Goal: Task Accomplishment & Management: Use online tool/utility

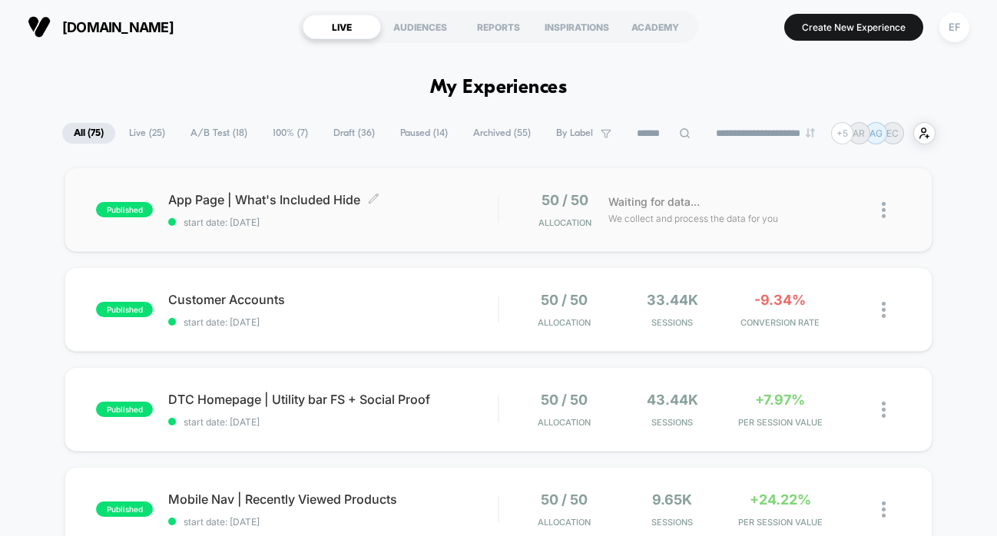
click at [486, 201] on span "App Page | What's Included Hide Click to edit experience details" at bounding box center [333, 199] width 330 height 15
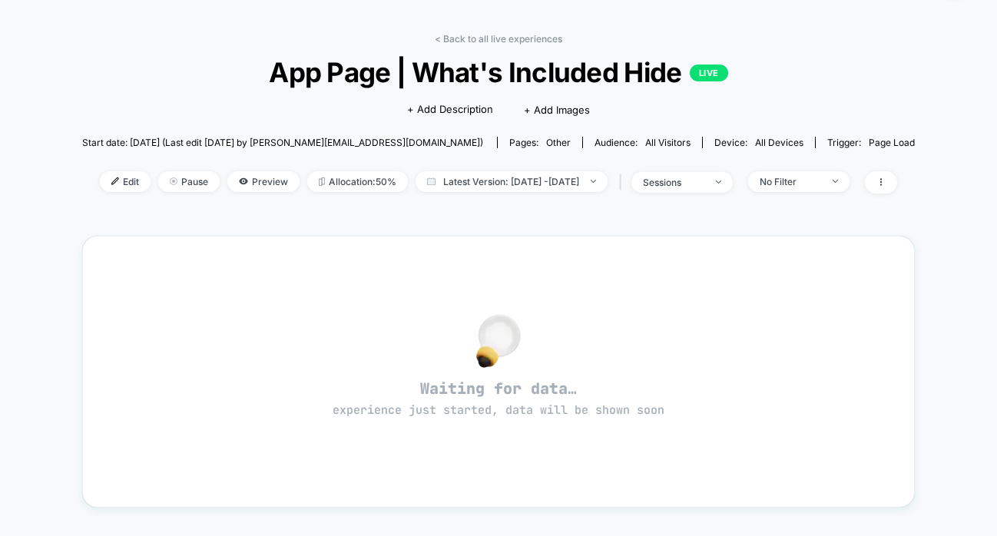
scroll to position [46, 0]
click at [489, 39] on link "< Back to all live experiences" at bounding box center [499, 40] width 128 height 12
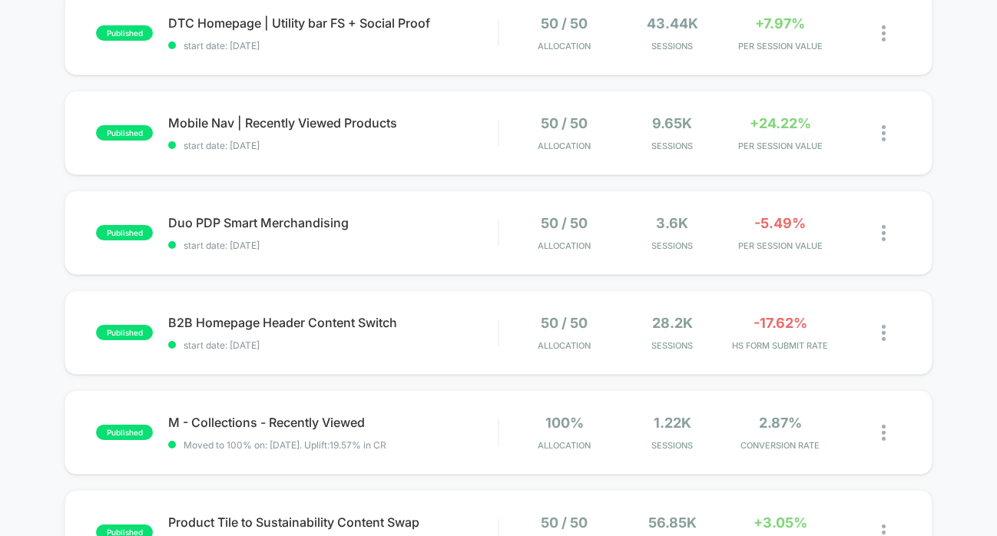
scroll to position [380, 0]
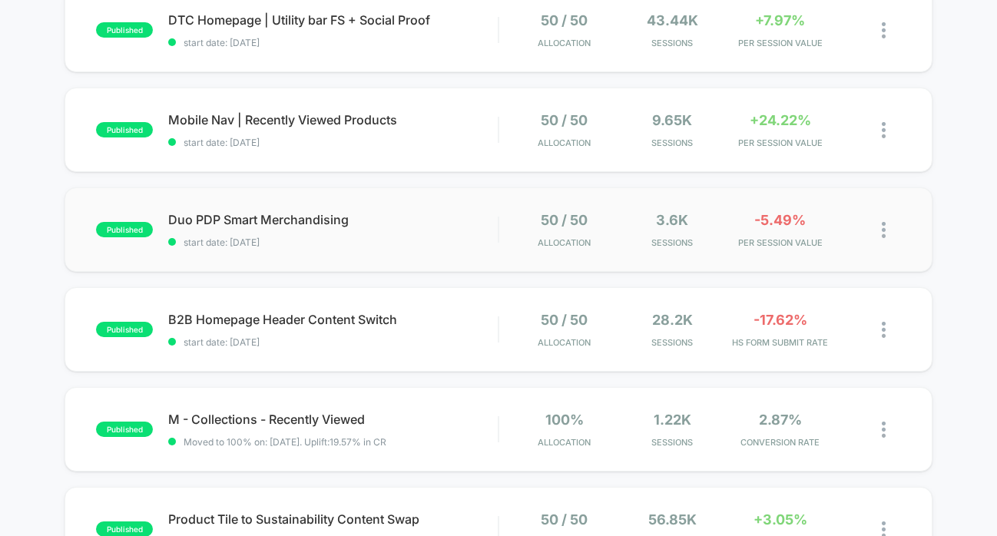
click at [408, 210] on div "published Duo PDP Smart Merchandising start date: [DATE] 50 / 50 Allocation 3.6…" at bounding box center [499, 229] width 868 height 85
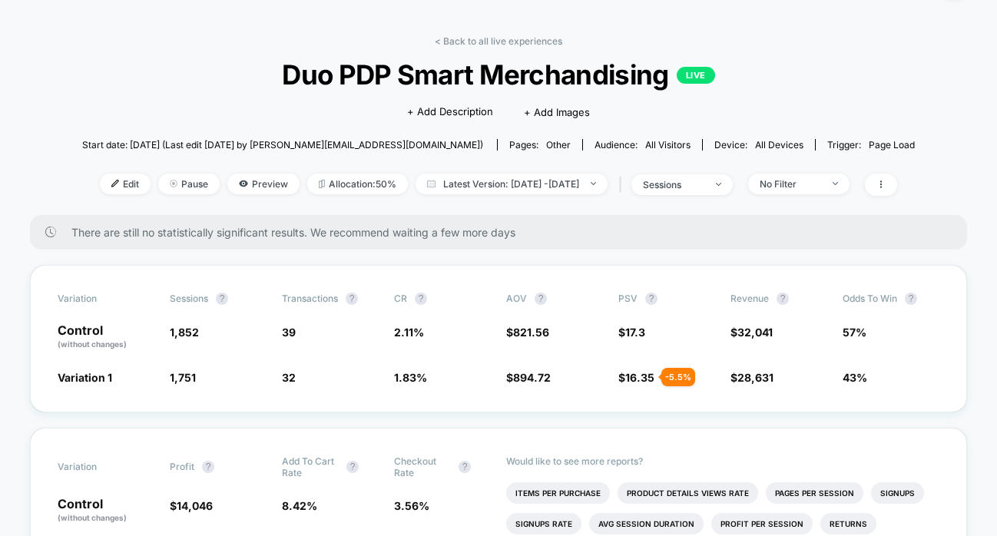
scroll to position [48, 0]
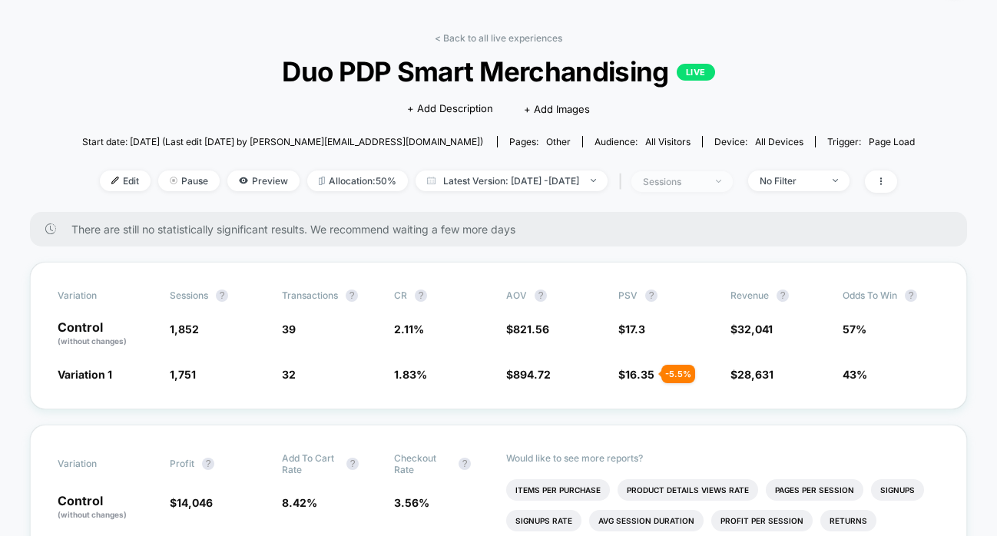
click at [689, 177] on div "sessions" at bounding box center [673, 182] width 61 height 12
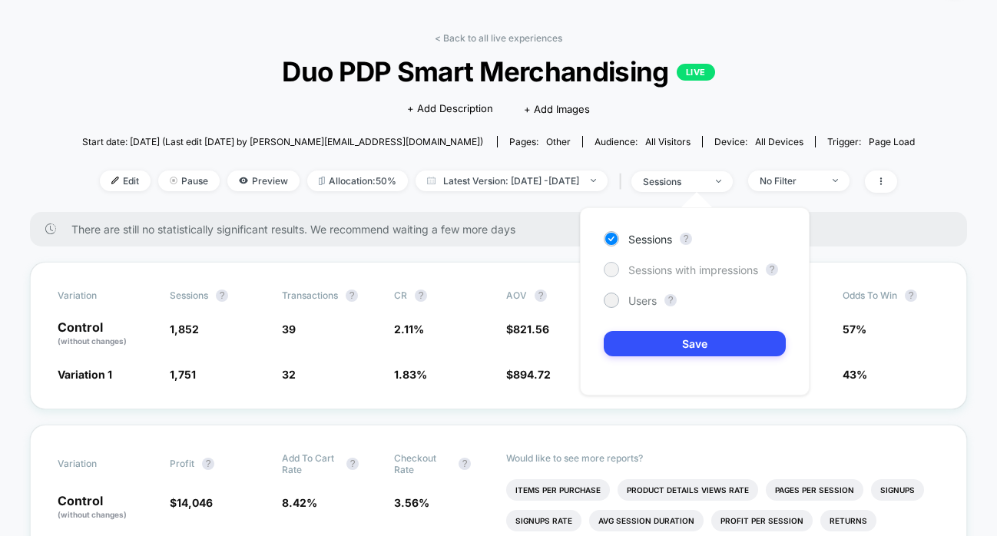
click at [645, 266] on span "Sessions with impressions" at bounding box center [694, 270] width 130 height 13
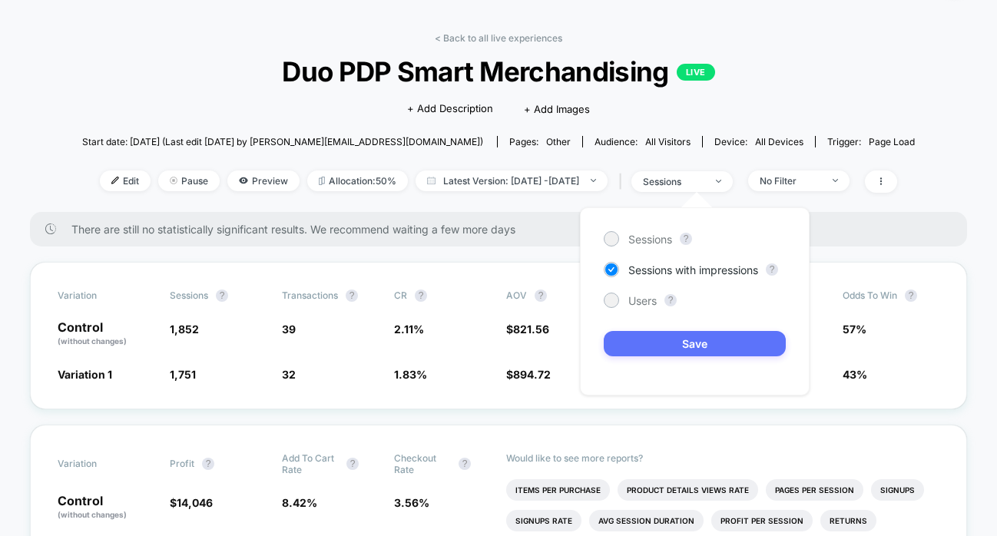
click at [657, 350] on button "Save" at bounding box center [695, 343] width 182 height 25
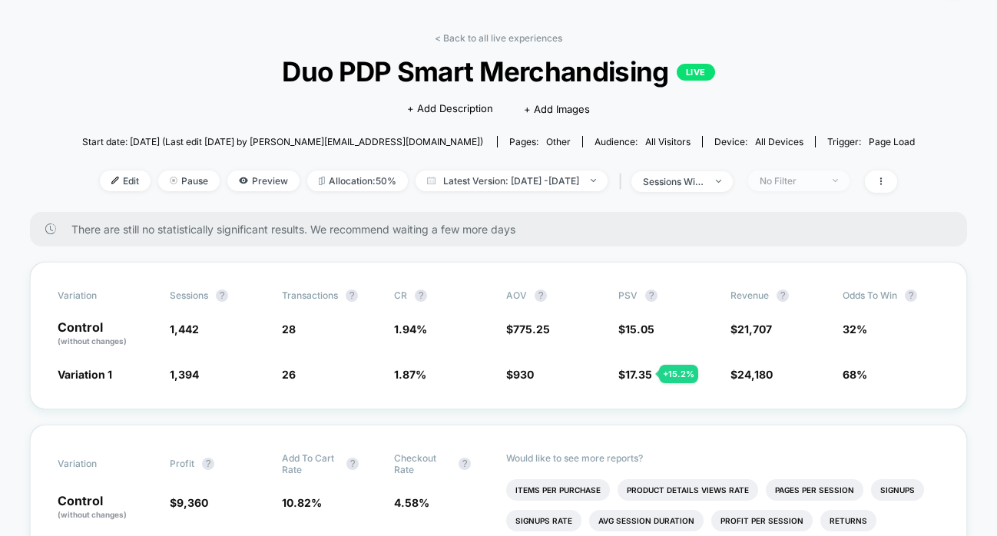
click at [821, 175] on div "No Filter" at bounding box center [790, 181] width 61 height 12
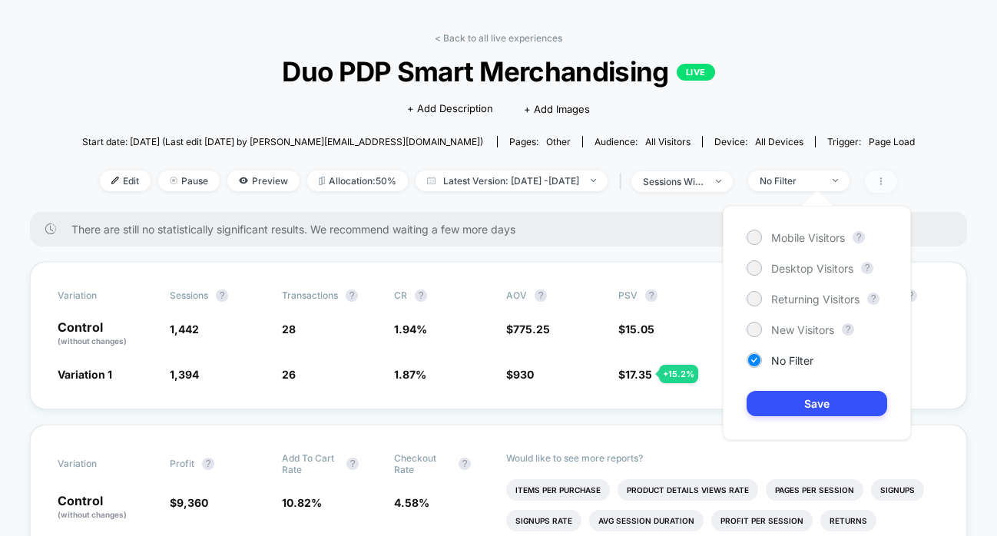
click at [886, 179] on icon at bounding box center [881, 181] width 9 height 9
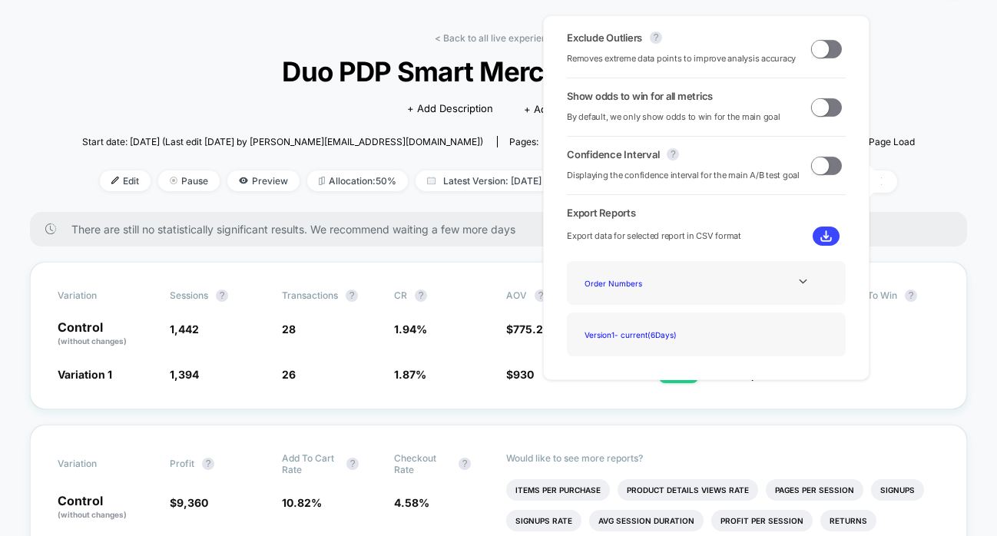
click at [823, 48] on span at bounding box center [820, 48] width 17 height 17
click at [910, 78] on div "< Back to all live experiences Duo PDP Smart Merchandising LIVE Click to edit e…" at bounding box center [498, 122] width 833 height 180
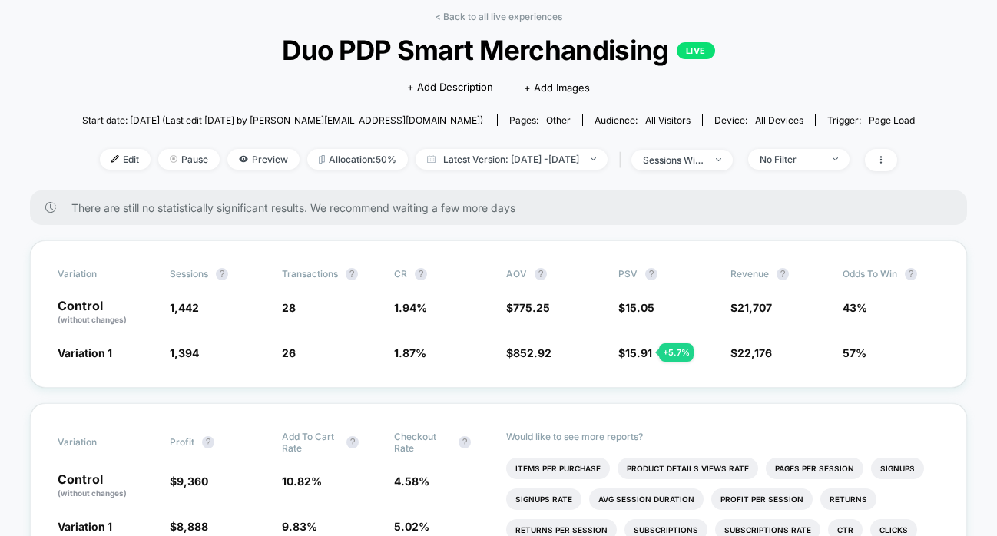
scroll to position [75, 0]
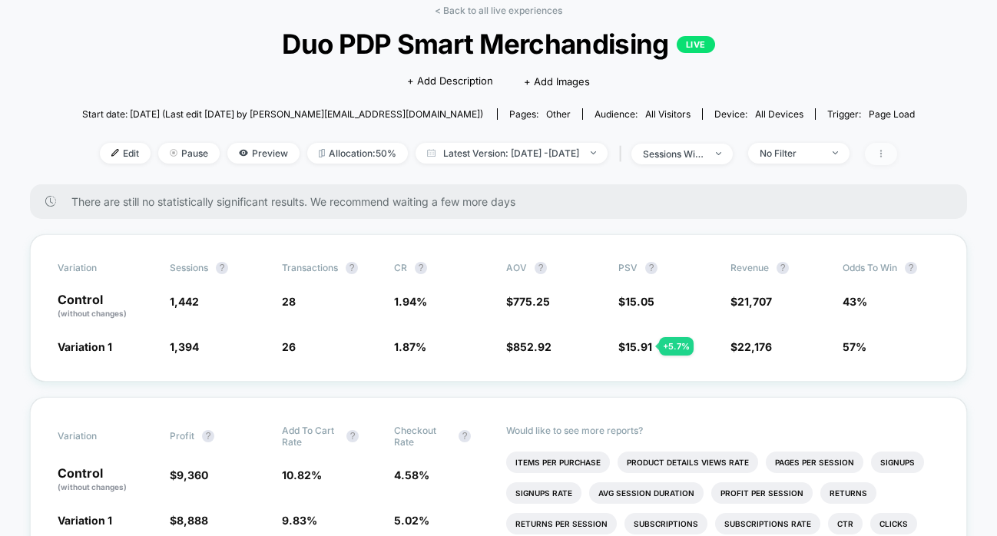
click at [886, 153] on icon at bounding box center [881, 153] width 9 height 9
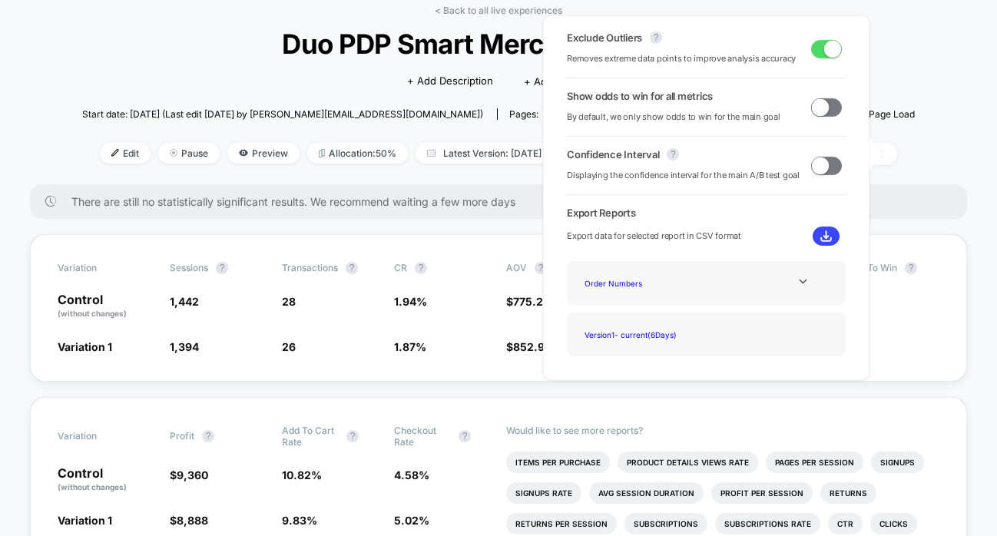
click at [830, 118] on div "Show odds to win for all metrics By default, we only show odds to win for the m…" at bounding box center [706, 107] width 279 height 35
drag, startPoint x: 829, startPoint y: 110, endPoint x: 855, endPoint y: 108, distance: 26.2
click at [829, 110] on span at bounding box center [826, 107] width 31 height 18
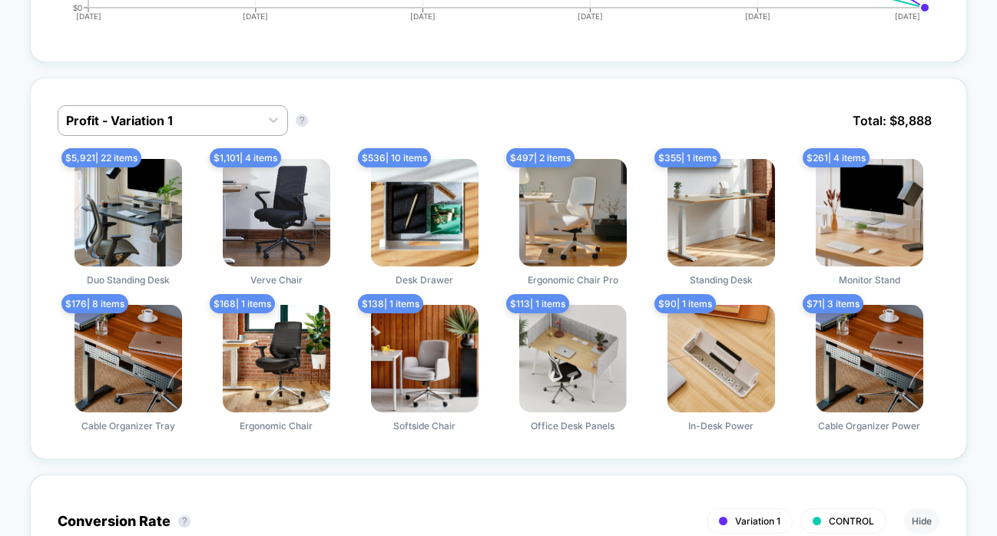
scroll to position [903, 0]
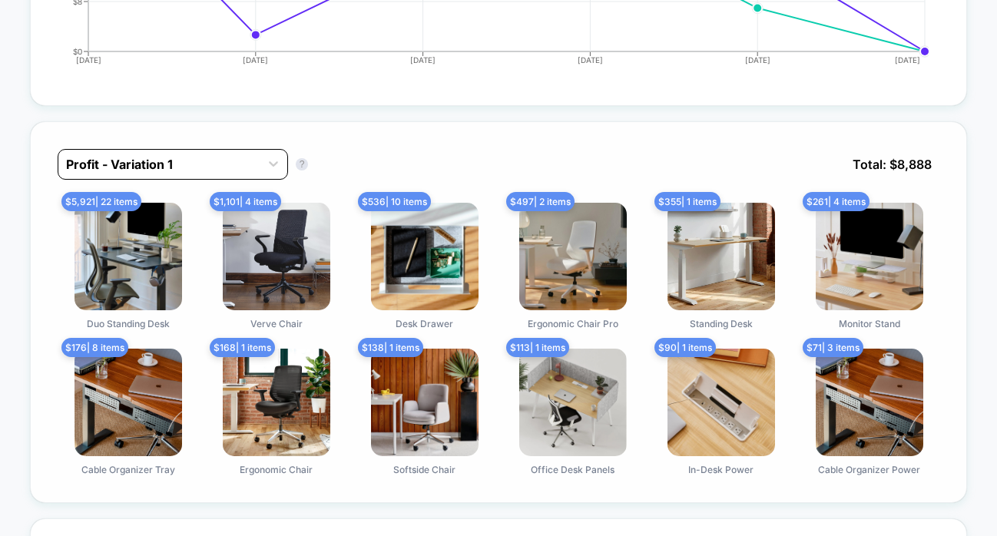
click at [173, 155] on div at bounding box center [159, 164] width 186 height 18
click at [373, 152] on div "Profit - Variation 1 Profit - Variation 1 ? Total: $ 8,888" at bounding box center [499, 176] width 882 height 54
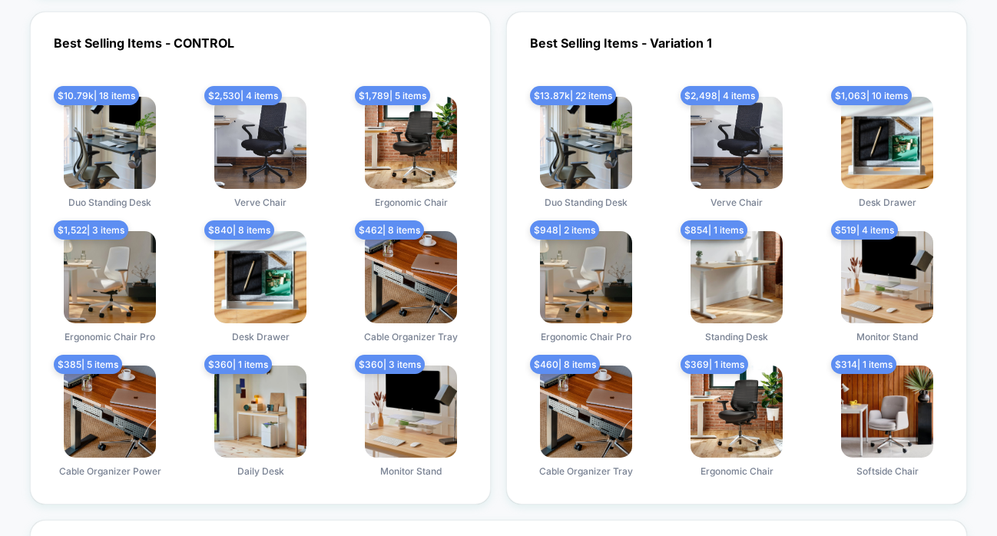
scroll to position [4039, 0]
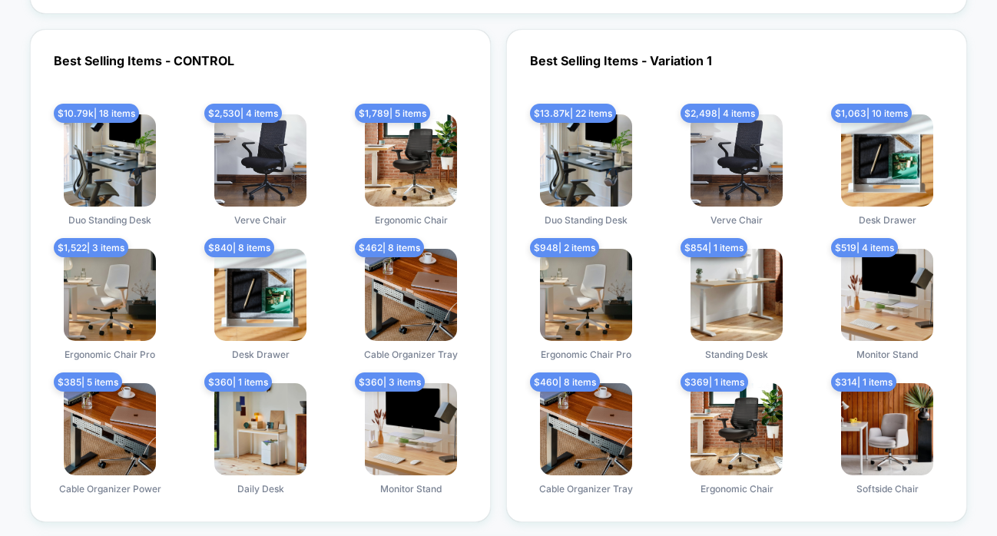
click at [675, 52] on div "Best Selling Items - Variation 1 $ 13.87k | 22 items Duo Standing Desk $ 2,498 …" at bounding box center [736, 275] width 461 height 493
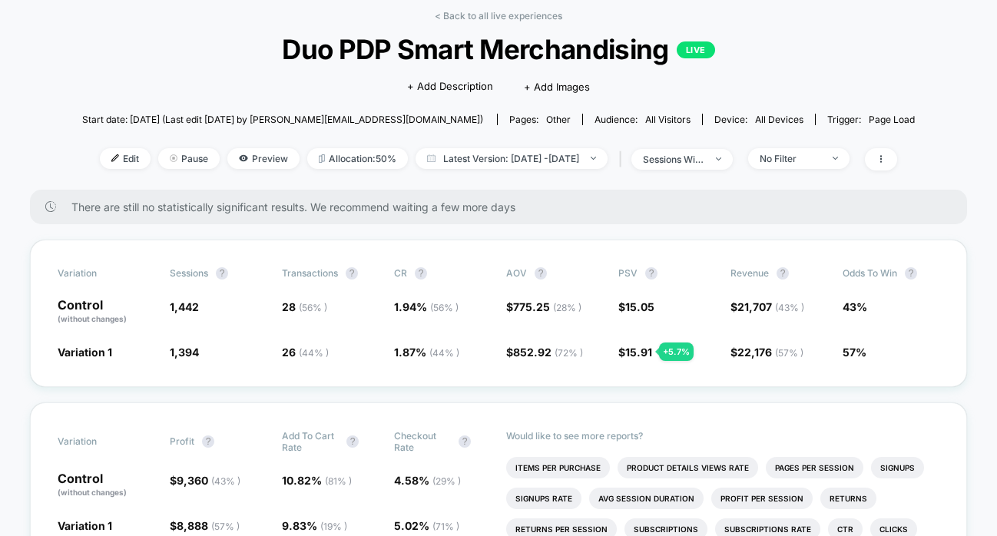
scroll to position [0, 0]
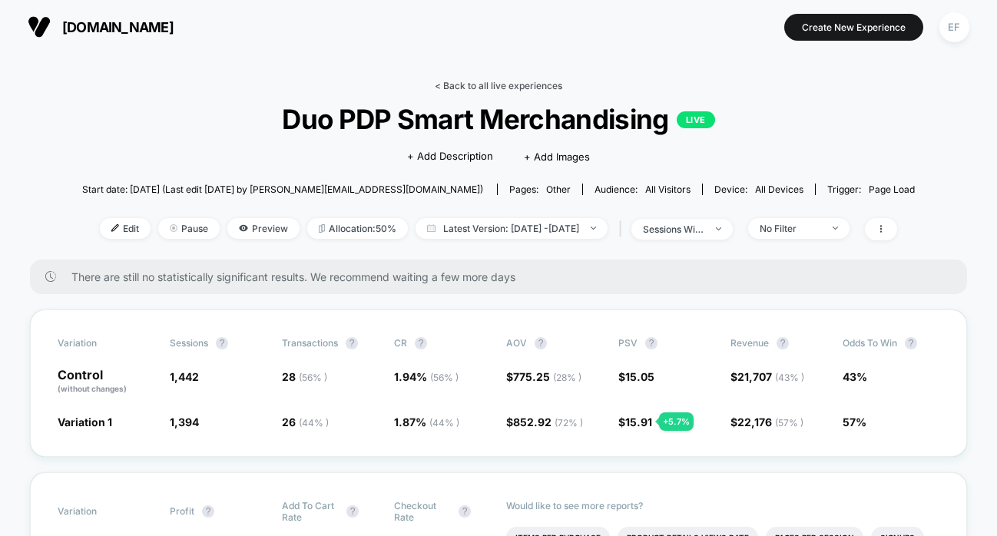
click at [498, 82] on link "< Back to all live experiences" at bounding box center [499, 86] width 128 height 12
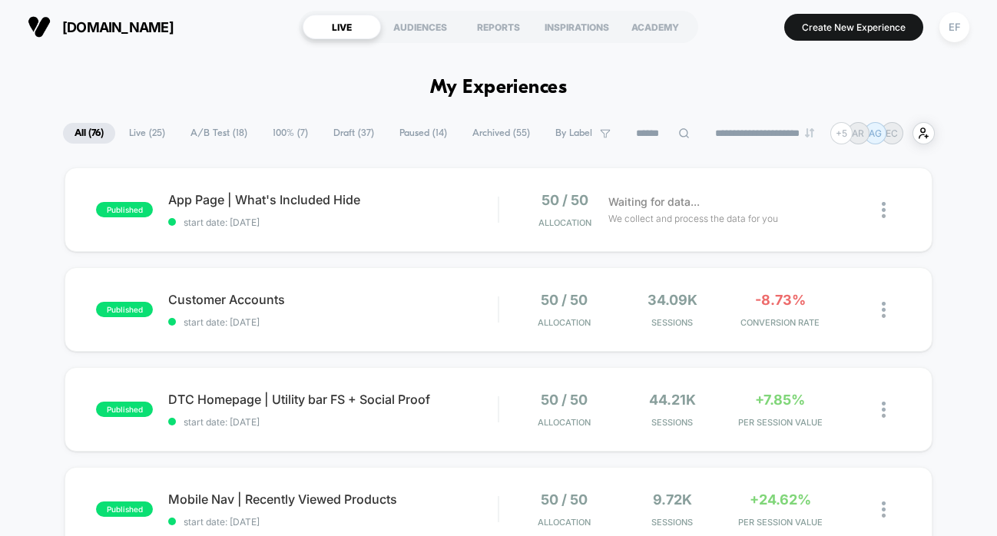
click at [413, 129] on span "Paused ( 14 )" at bounding box center [423, 133] width 71 height 21
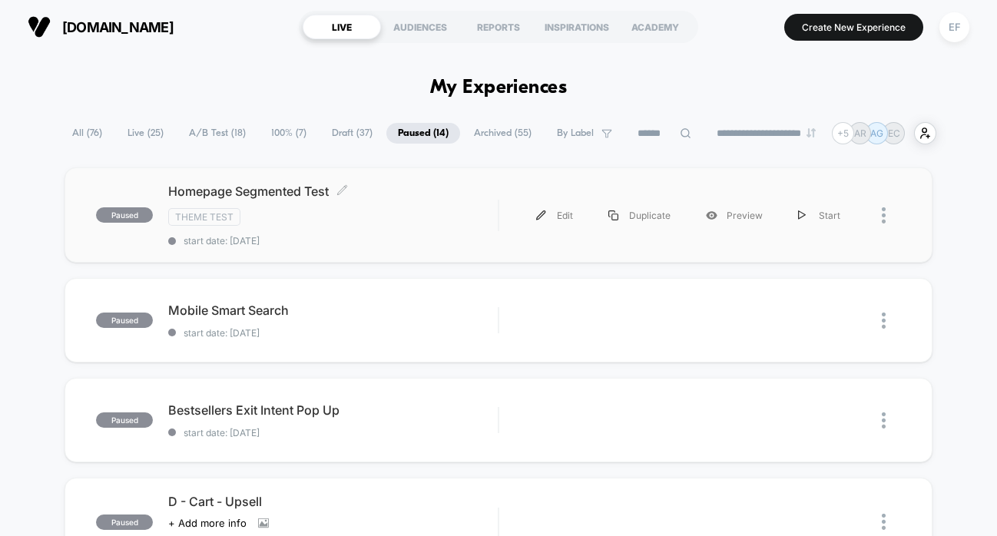
click at [395, 212] on div "Theme Test" at bounding box center [333, 217] width 330 height 18
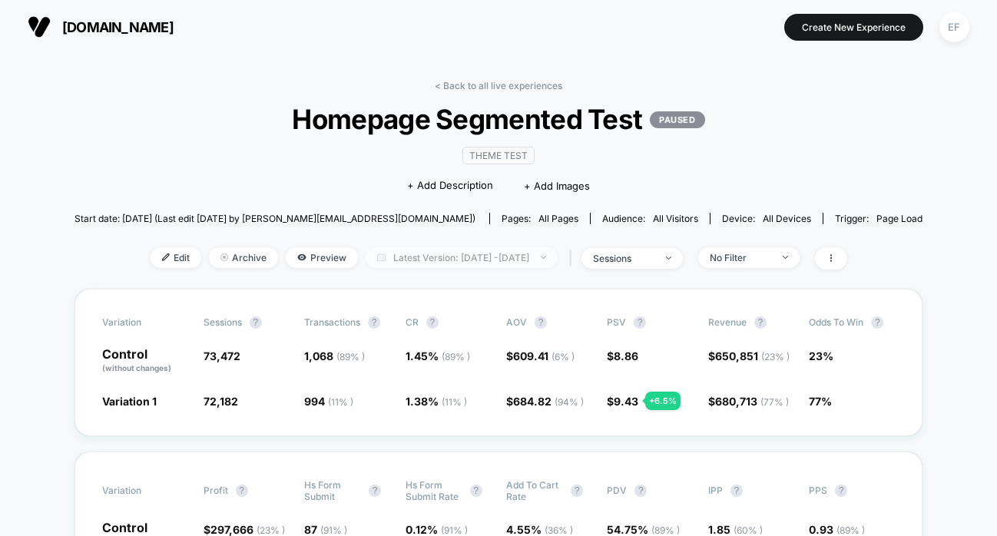
click at [483, 260] on span "Latest Version: [DATE] - [DATE]" at bounding box center [462, 257] width 192 height 21
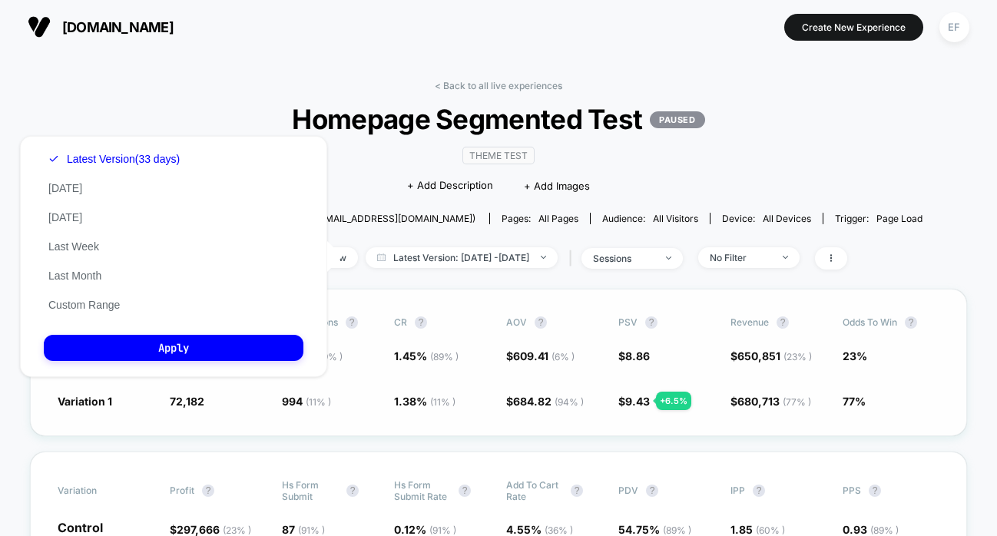
click at [714, 298] on div "Variation Sessions ? Transactions ? CR ? AOV ? PSV ? Revenue ? Odds to Win ? Co…" at bounding box center [498, 363] width 937 height 148
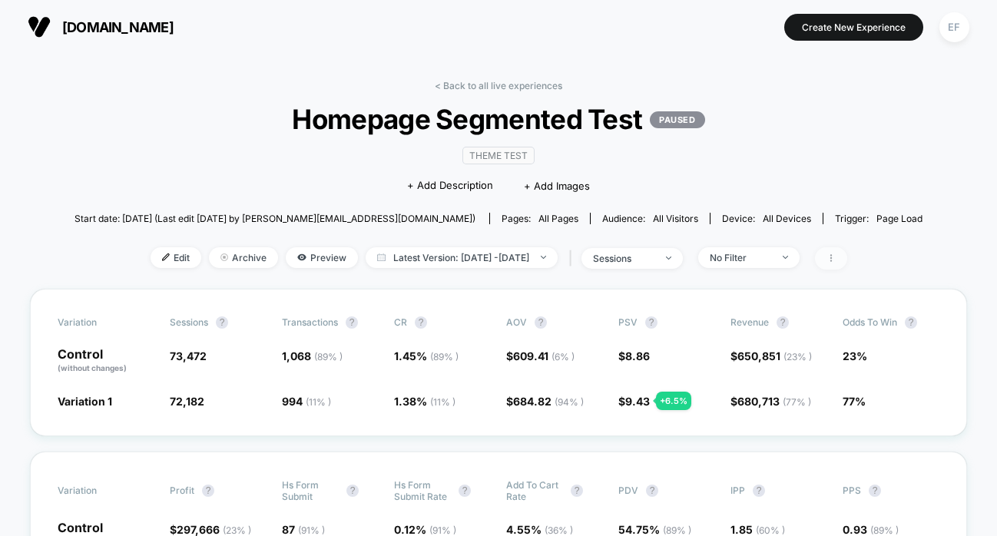
click at [836, 254] on icon at bounding box center [831, 258] width 9 height 9
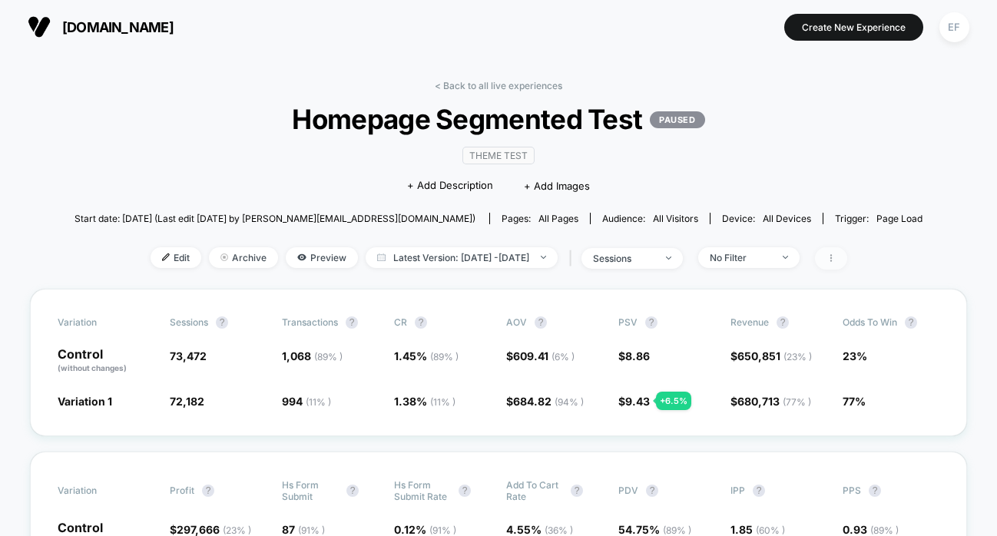
click at [848, 254] on span at bounding box center [831, 258] width 32 height 22
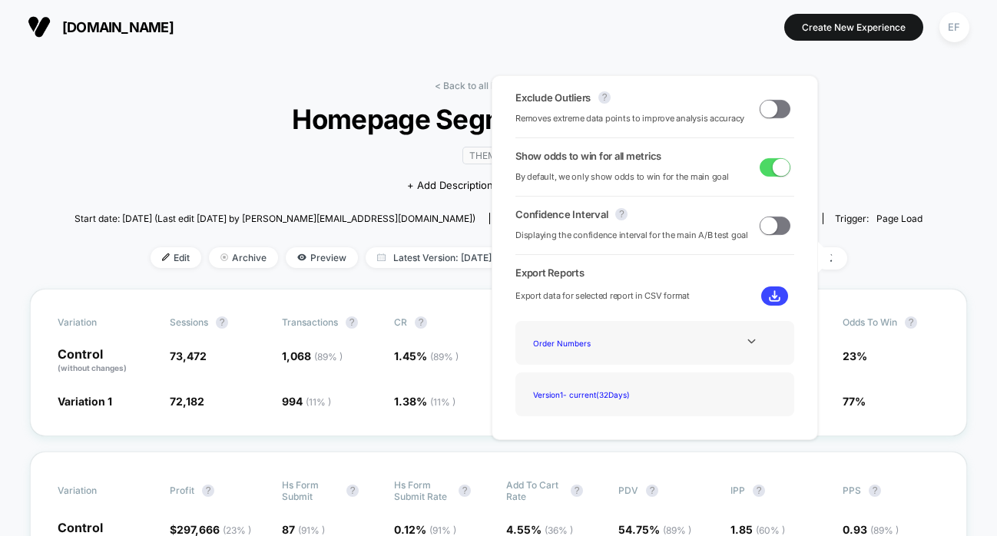
click at [771, 102] on span at bounding box center [775, 109] width 31 height 18
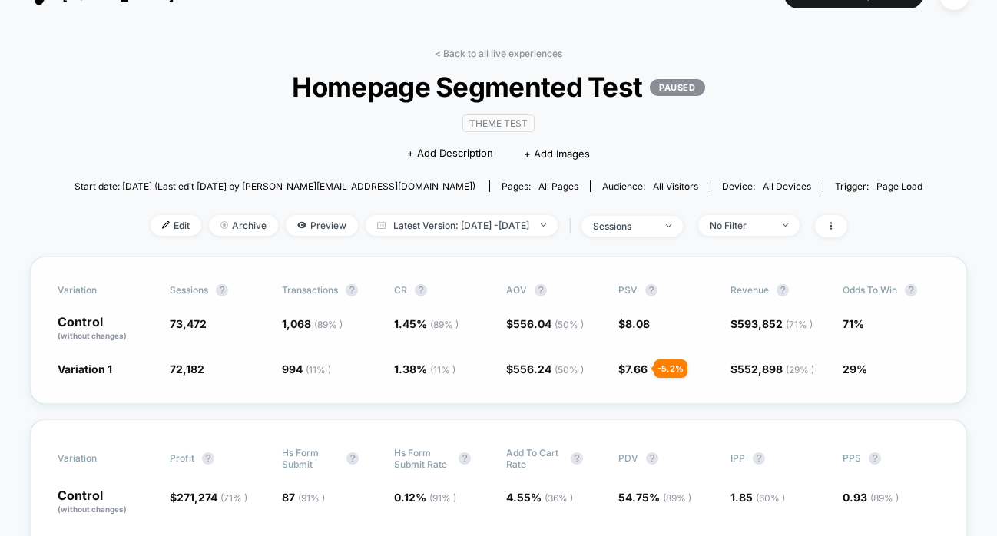
scroll to position [35, 0]
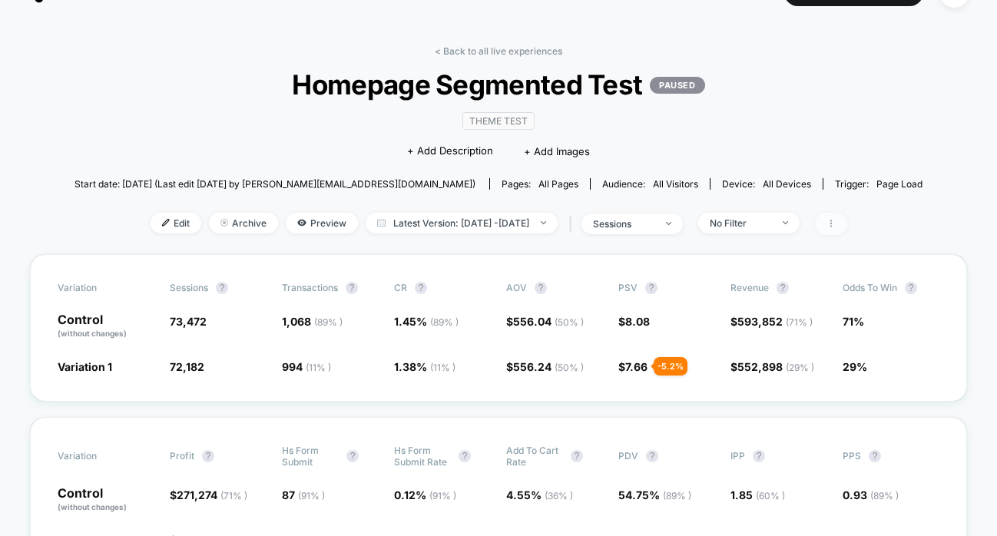
click at [848, 221] on span at bounding box center [831, 224] width 32 height 22
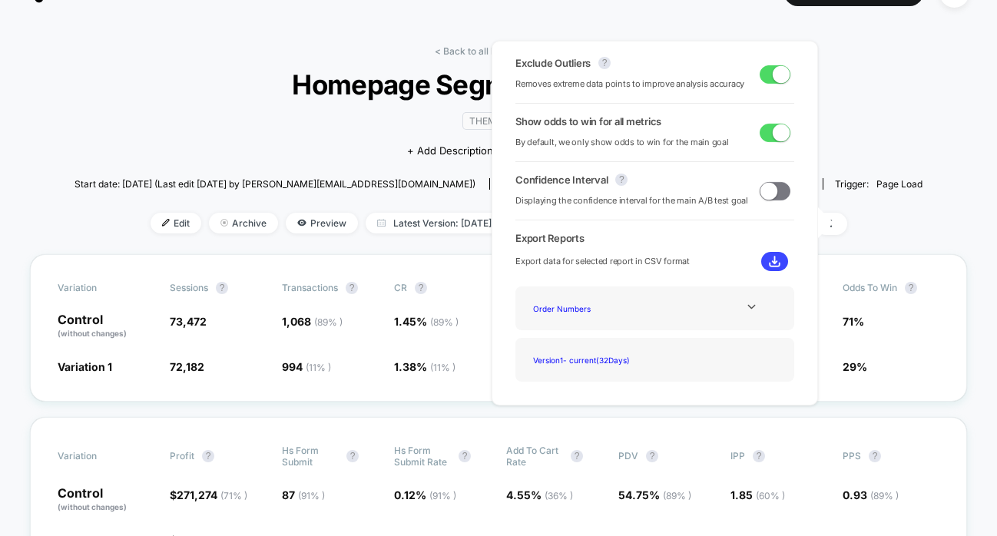
click at [775, 74] on span at bounding box center [781, 73] width 17 height 17
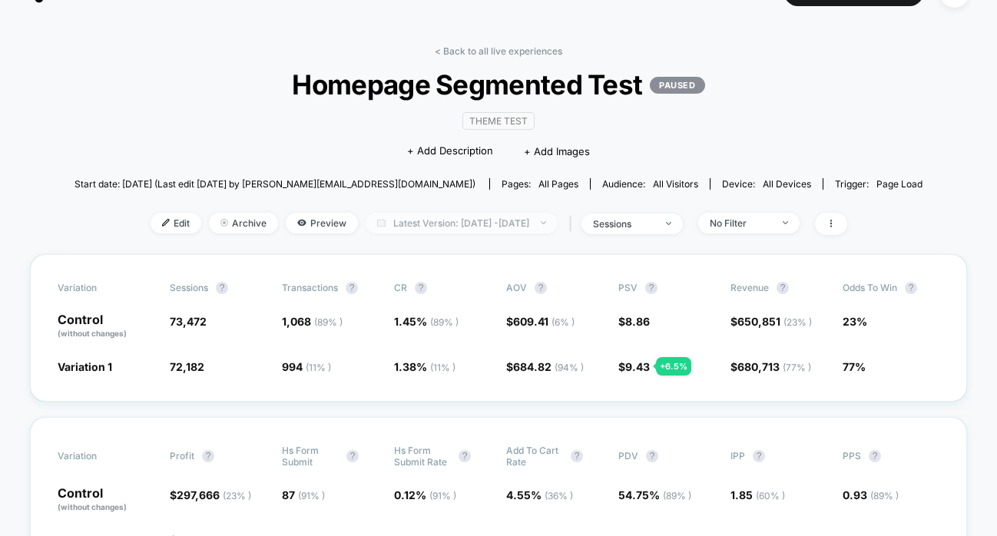
click at [534, 213] on span "Latest Version: [DATE] - [DATE]" at bounding box center [462, 223] width 192 height 21
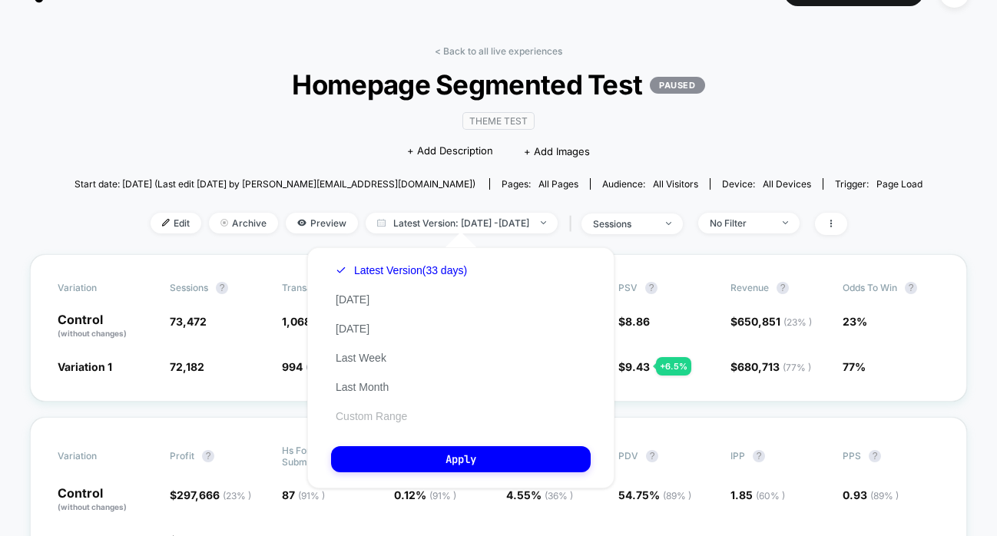
click at [380, 410] on button "Custom Range" at bounding box center [371, 417] width 81 height 14
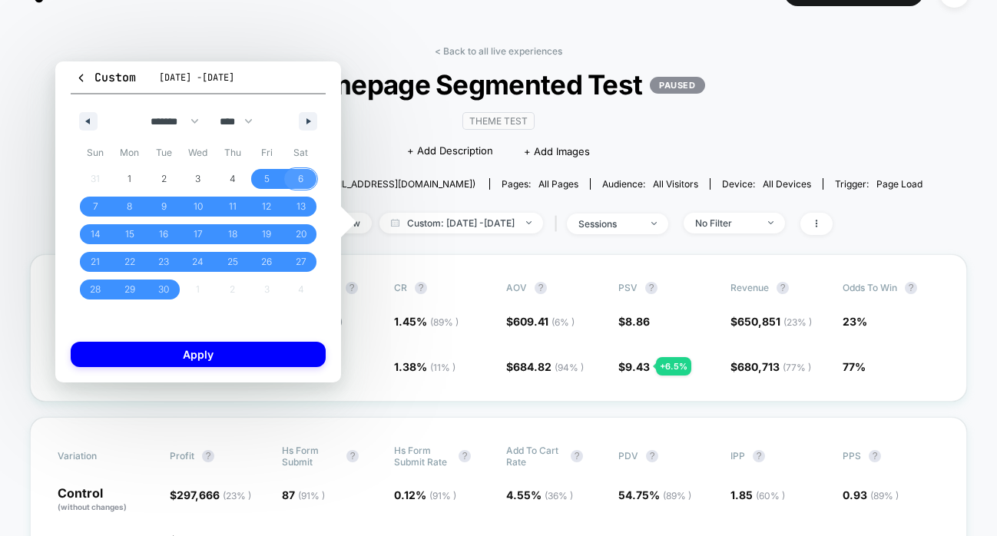
click at [304, 175] on span "6" at bounding box center [301, 179] width 35 height 20
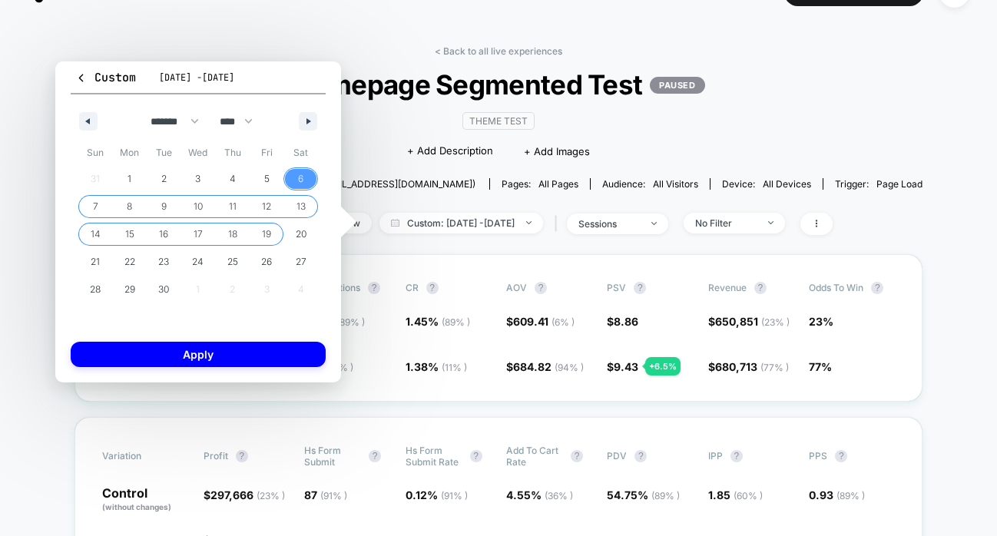
click at [270, 234] on span "19" at bounding box center [266, 235] width 9 height 28
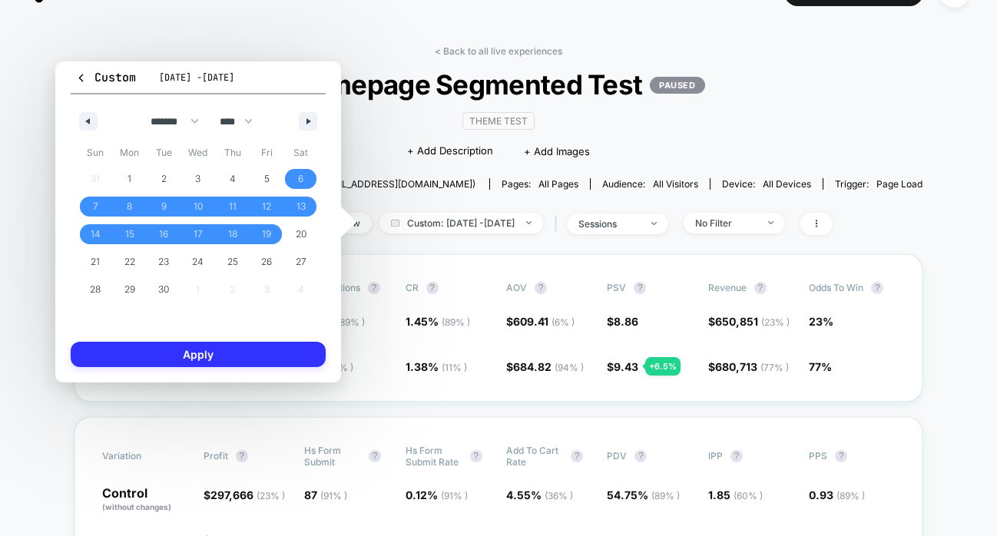
click at [272, 356] on button "Apply" at bounding box center [198, 354] width 255 height 25
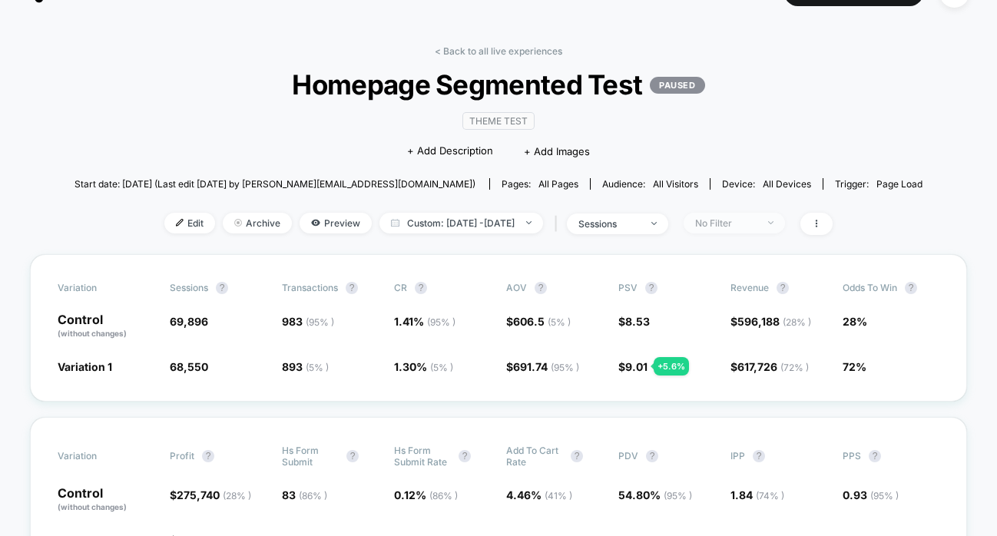
click at [760, 214] on span "No Filter" at bounding box center [734, 223] width 101 height 21
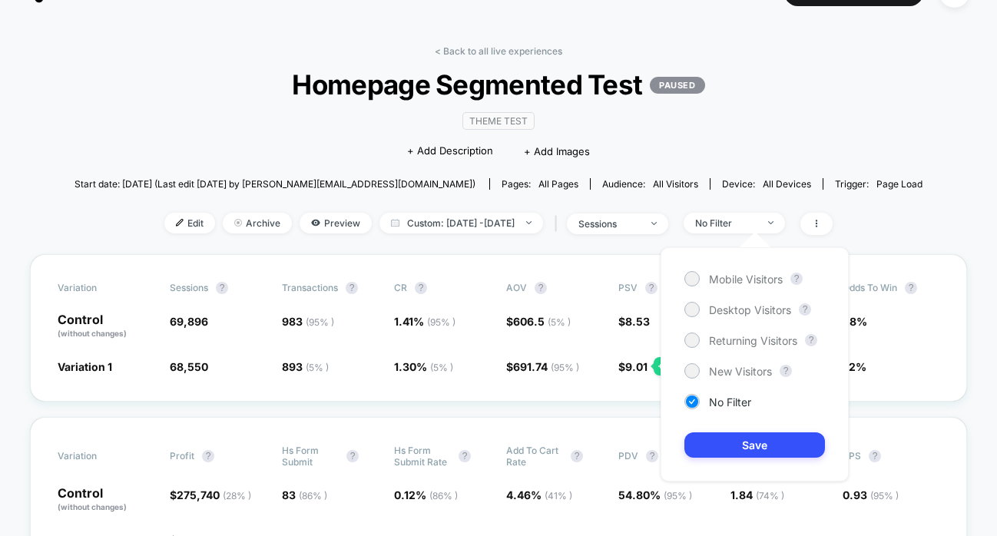
click at [858, 221] on div "Edit Archive Preview Custom: [DATE] - [DATE] | sessions No Filter" at bounding box center [499, 224] width 848 height 22
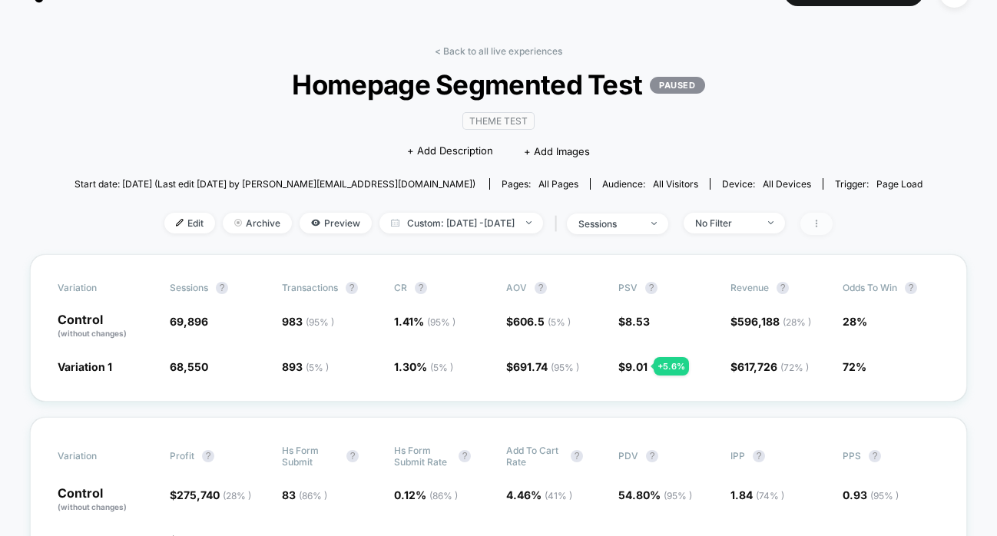
click at [821, 221] on icon at bounding box center [816, 223] width 9 height 9
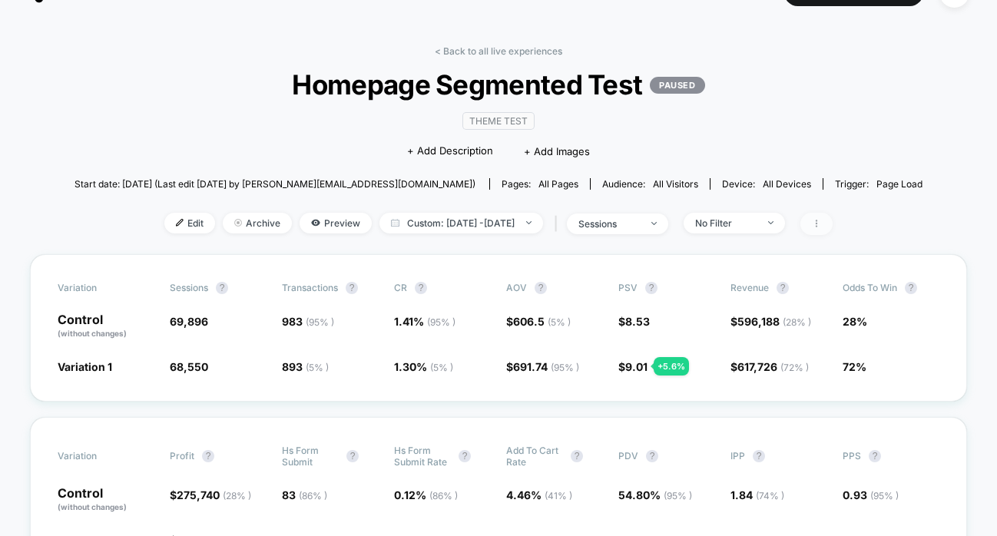
click at [833, 215] on span at bounding box center [817, 224] width 32 height 22
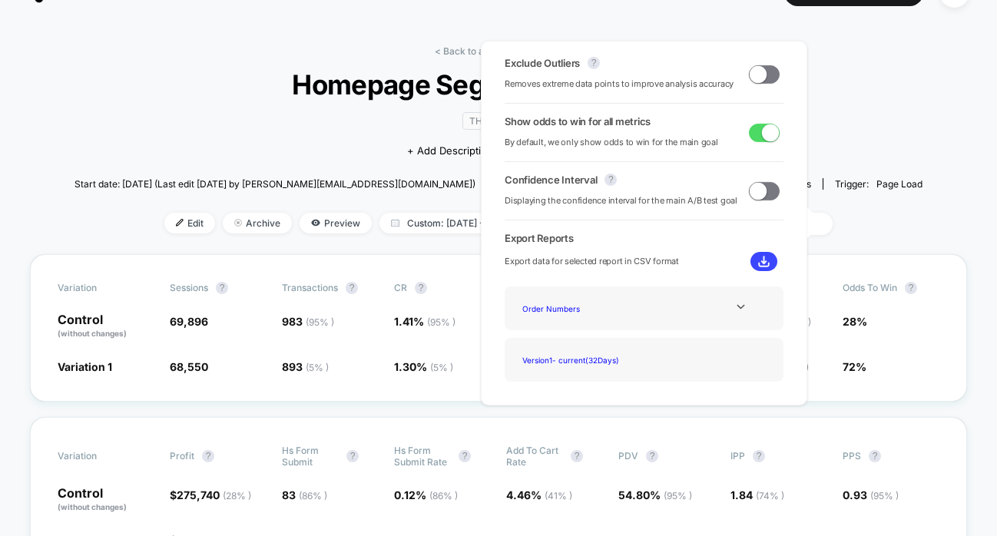
click at [753, 70] on span at bounding box center [758, 73] width 17 height 17
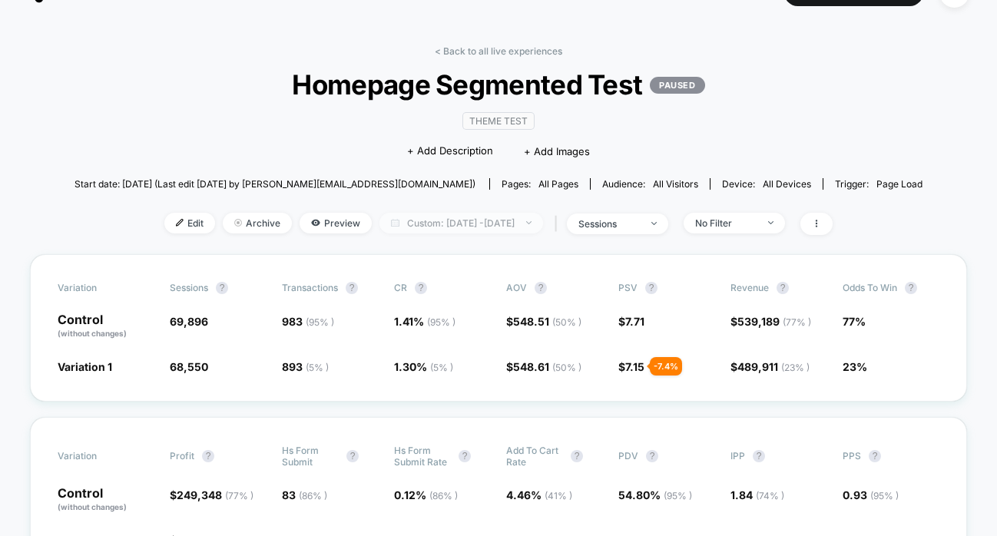
click at [496, 224] on span "Custom: [DATE] - [DATE]" at bounding box center [462, 223] width 164 height 21
select select "*"
select select "****"
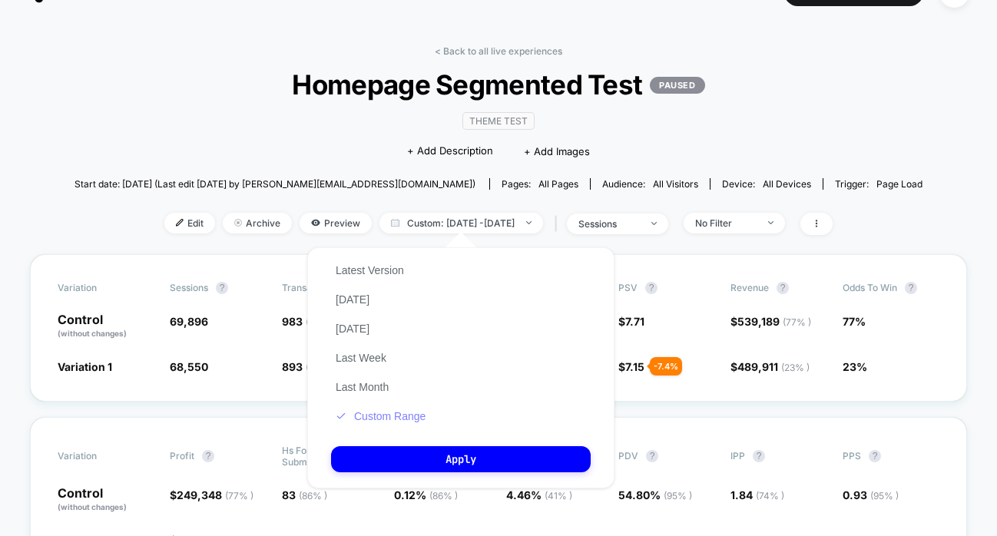
click at [381, 417] on button "Custom Range" at bounding box center [380, 417] width 99 height 14
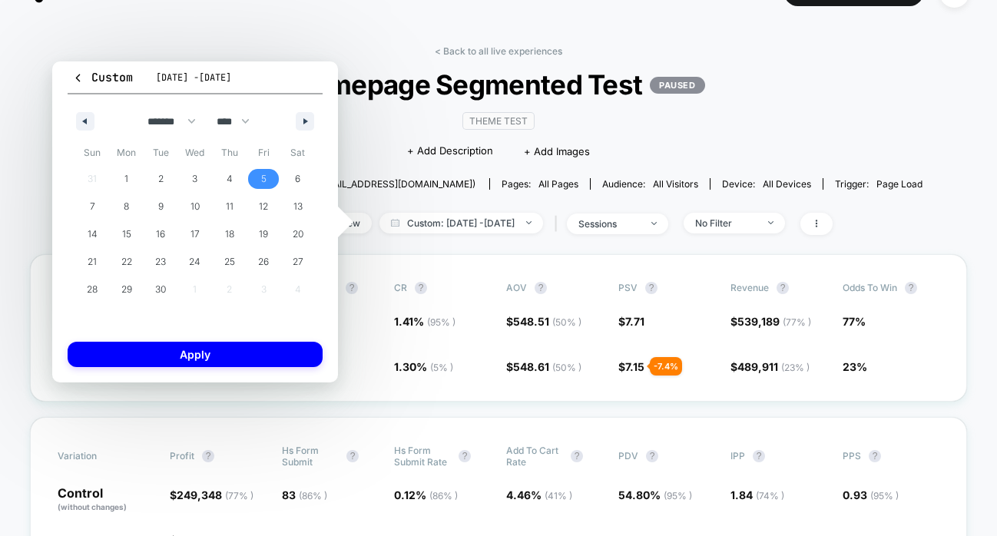
click at [267, 178] on span "5" at bounding box center [264, 179] width 35 height 20
click at [259, 234] on span "19" at bounding box center [263, 235] width 9 height 28
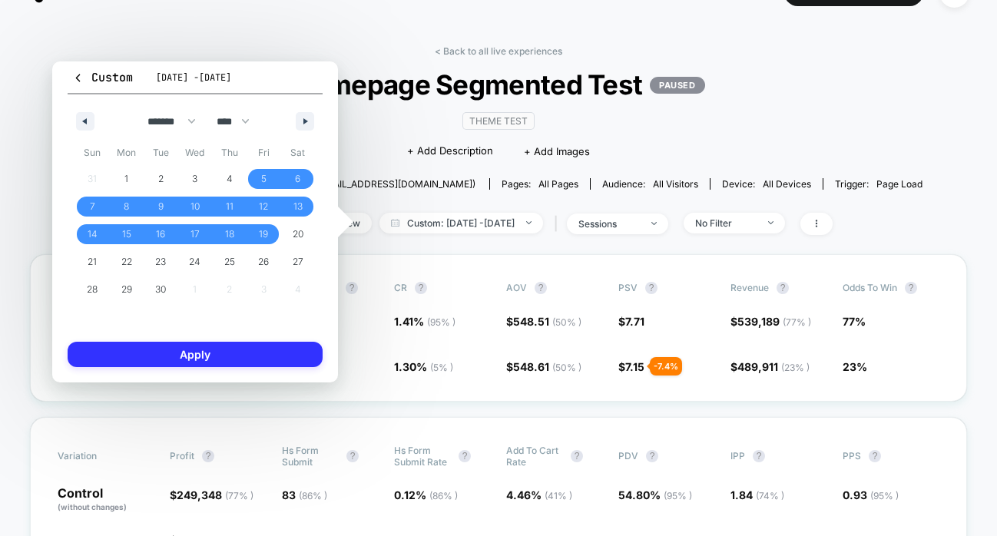
click at [254, 360] on button "Apply" at bounding box center [195, 354] width 255 height 25
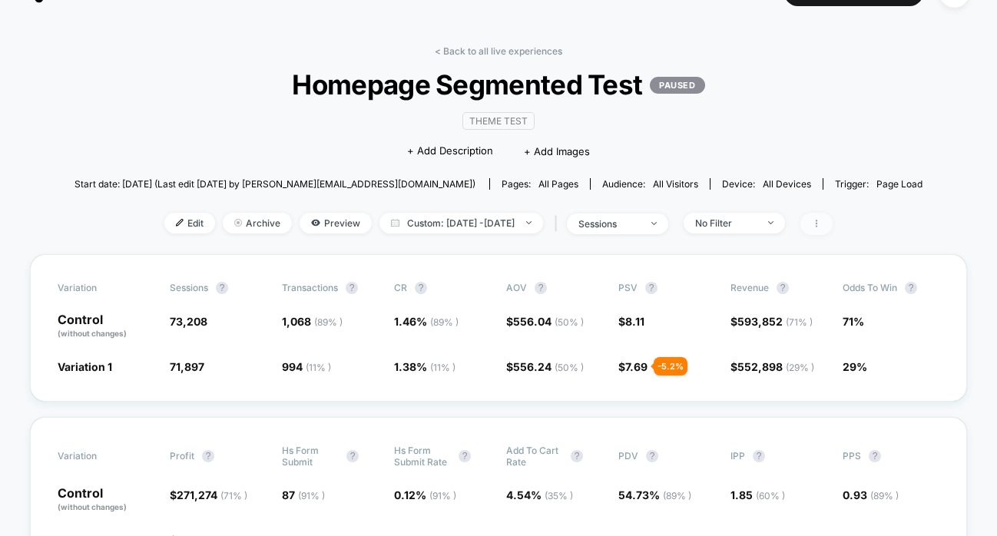
click at [833, 221] on span at bounding box center [817, 224] width 32 height 22
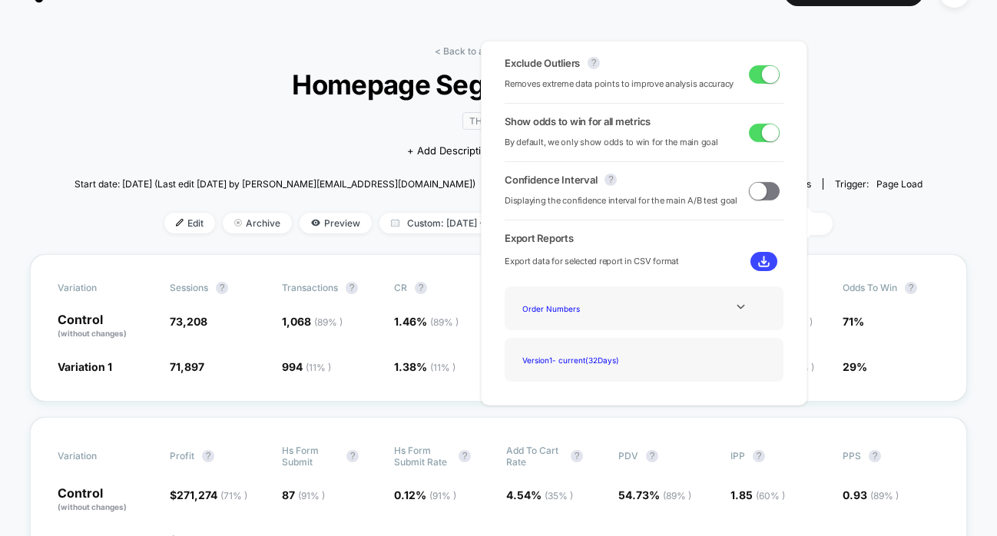
click at [762, 78] on span at bounding box center [770, 73] width 17 height 17
click at [848, 111] on div "< Back to all live experiences Homepage Segmented Test PAUSED Theme Test Click …" at bounding box center [499, 149] width 848 height 209
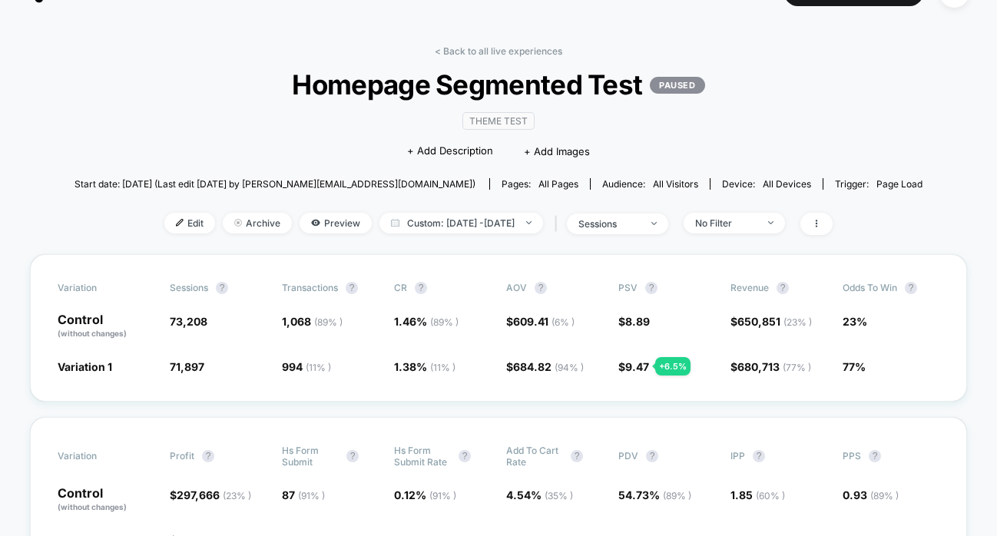
scroll to position [35, 0]
click at [591, 366] on span "$ 684.82 ( 94 % ) + 12.4 %" at bounding box center [554, 365] width 97 height 15
click at [821, 218] on icon at bounding box center [816, 222] width 9 height 9
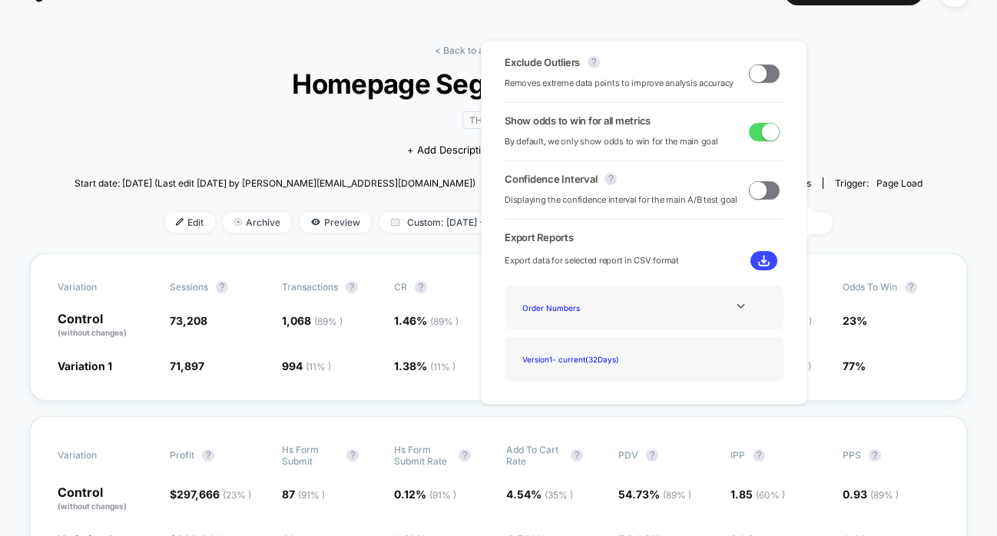
click at [758, 67] on span at bounding box center [758, 73] width 17 height 17
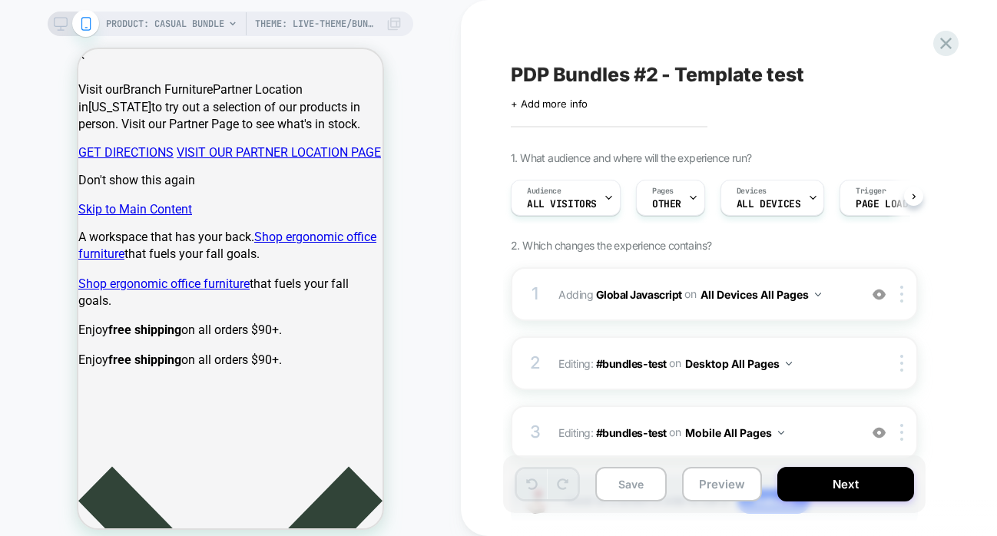
scroll to position [0, 1]
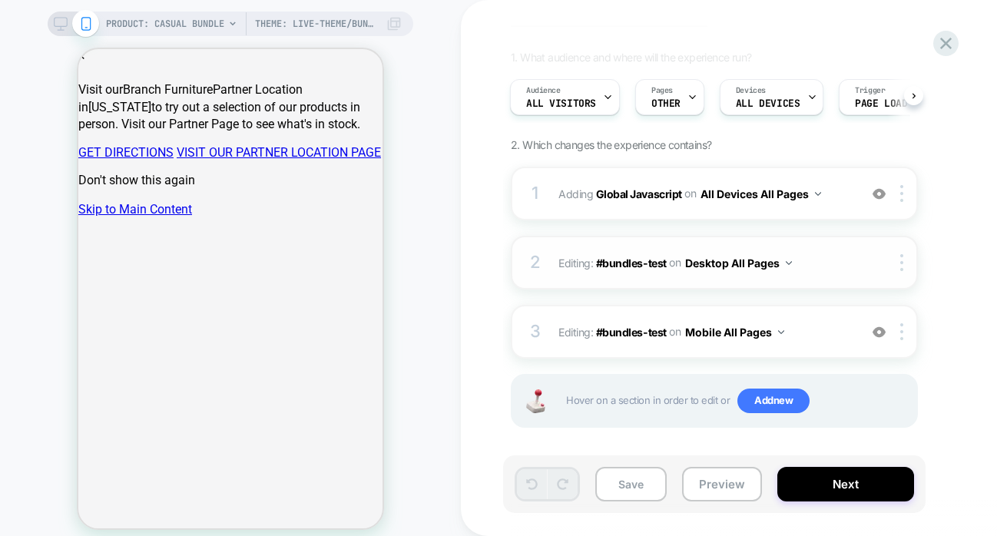
scroll to position [107, 0]
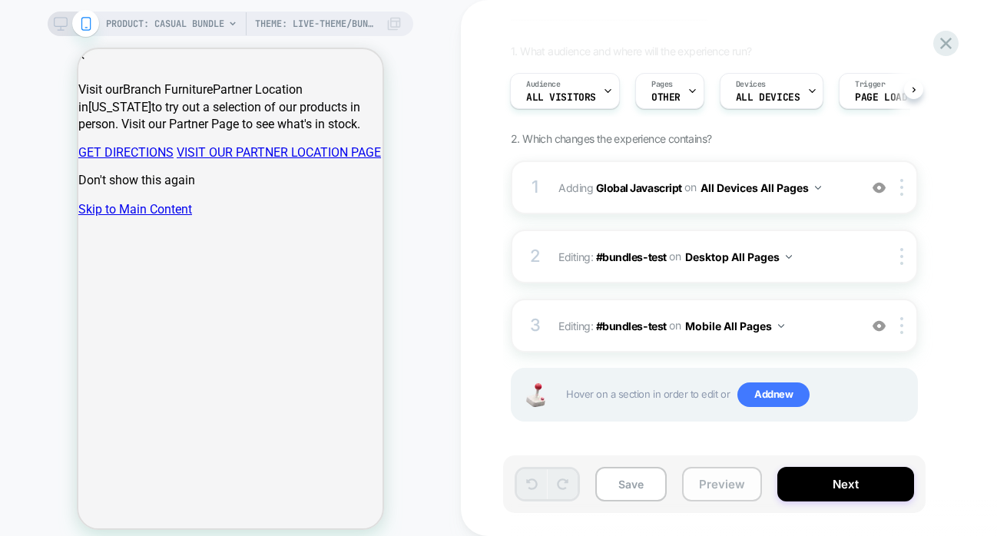
click at [730, 480] on button "Preview" at bounding box center [722, 484] width 80 height 35
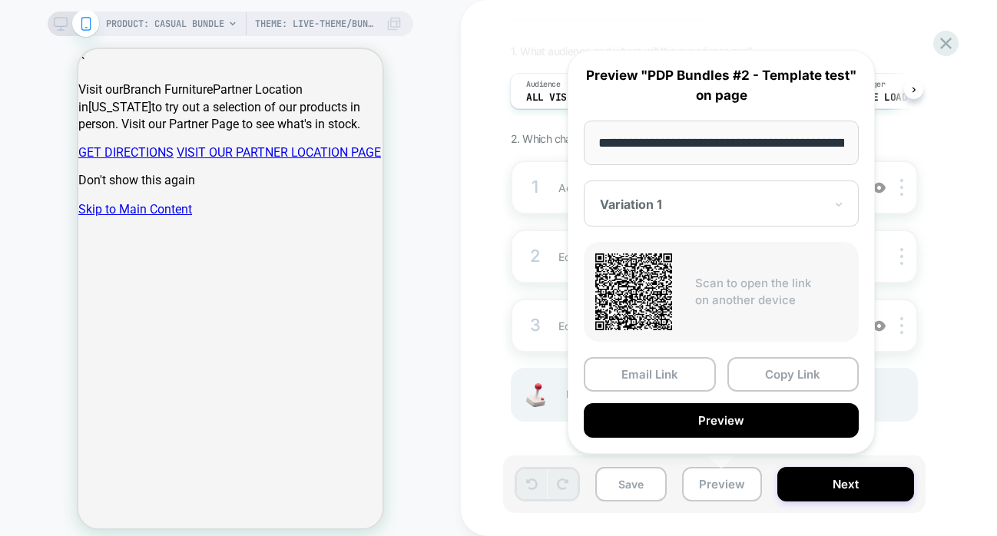
scroll to position [0, 318]
click at [788, 378] on button "Copy Link" at bounding box center [794, 375] width 132 height 35
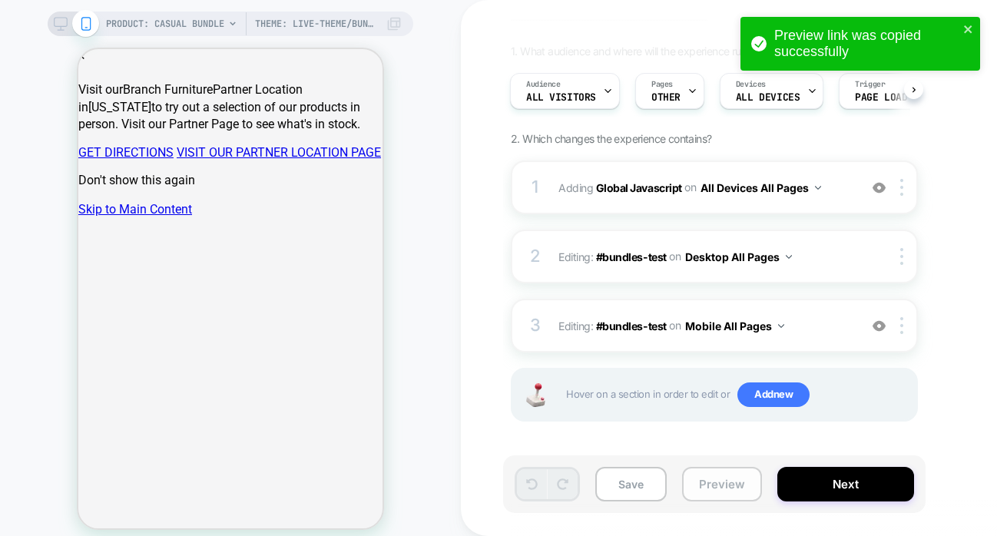
click at [709, 483] on button "Preview" at bounding box center [722, 484] width 80 height 35
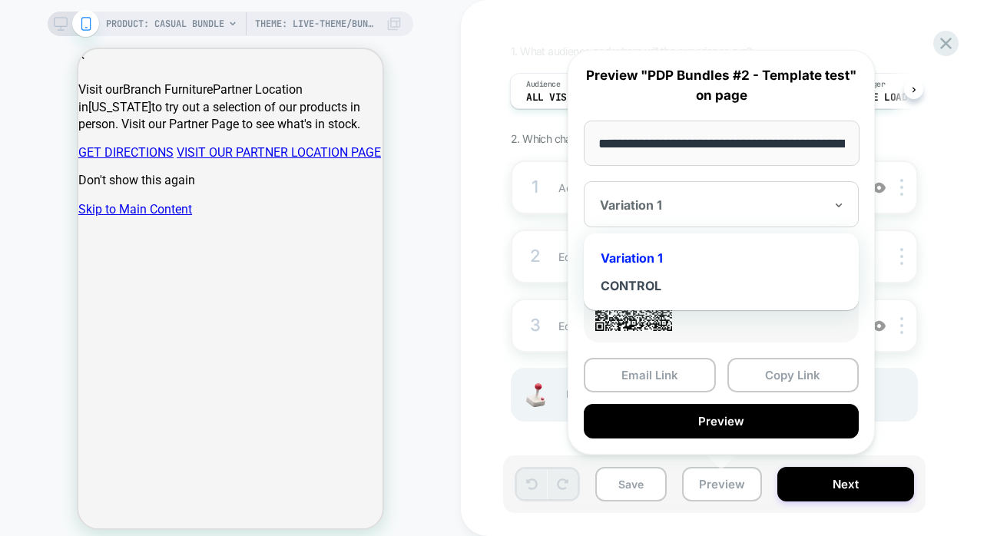
click at [682, 211] on div at bounding box center [712, 204] width 224 height 15
click at [635, 281] on div "CONTROL" at bounding box center [722, 286] width 260 height 28
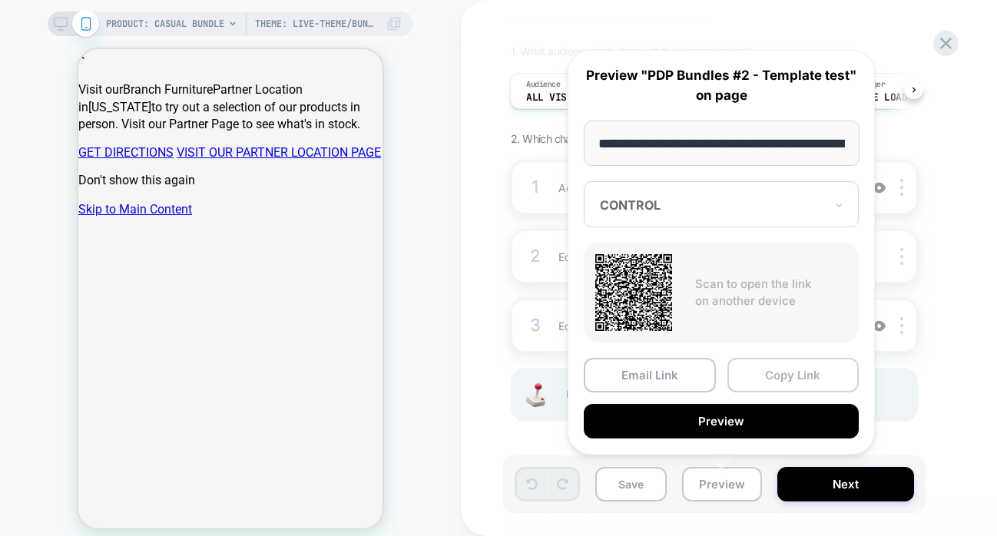
click at [811, 377] on button "Copy Link" at bounding box center [794, 375] width 132 height 35
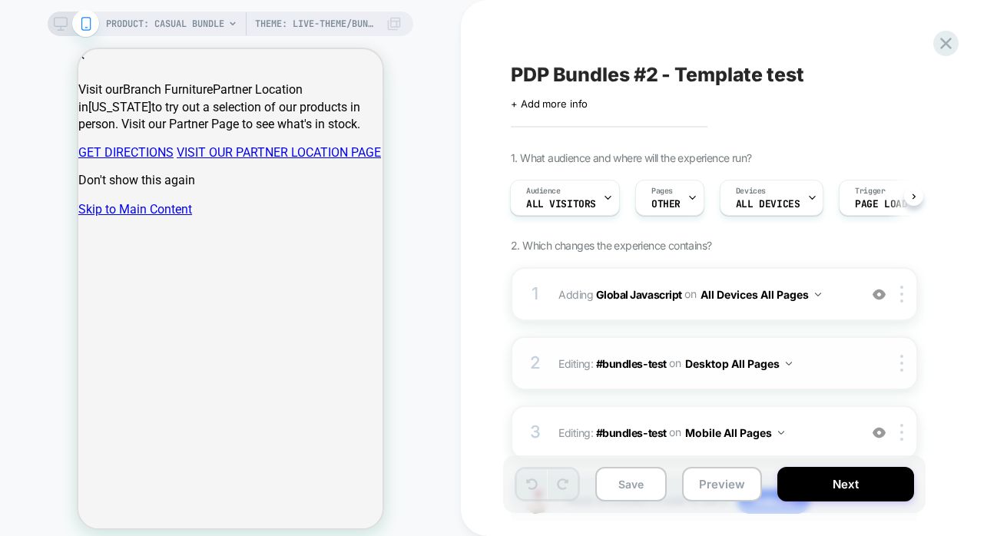
scroll to position [58, 0]
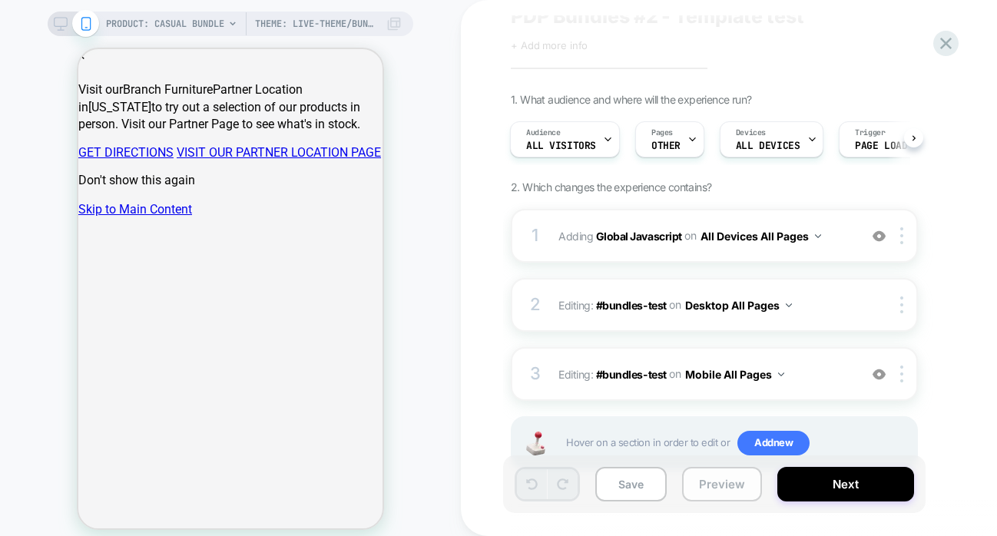
click at [727, 493] on button "Preview" at bounding box center [722, 484] width 80 height 35
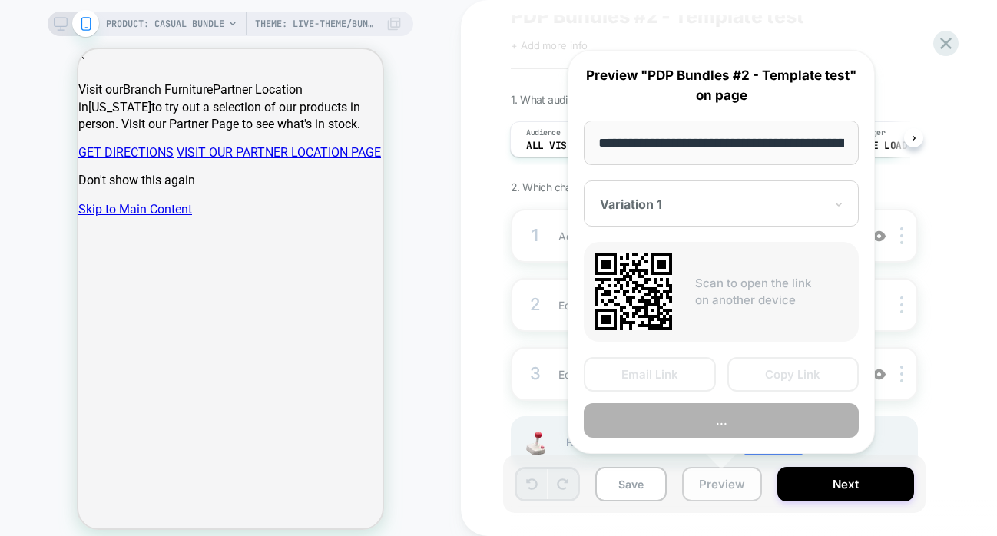
scroll to position [0, 318]
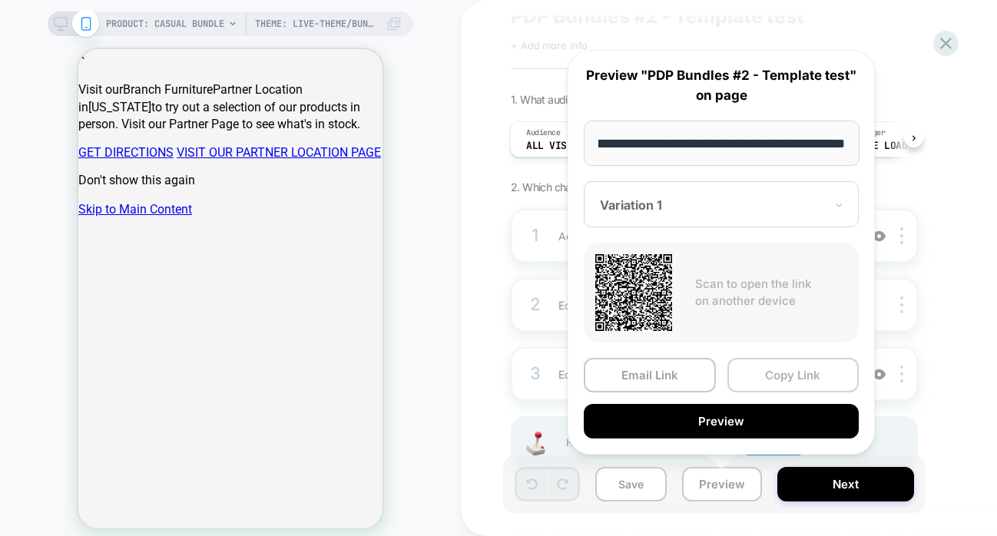
click at [805, 373] on button "Copy Link" at bounding box center [794, 375] width 132 height 35
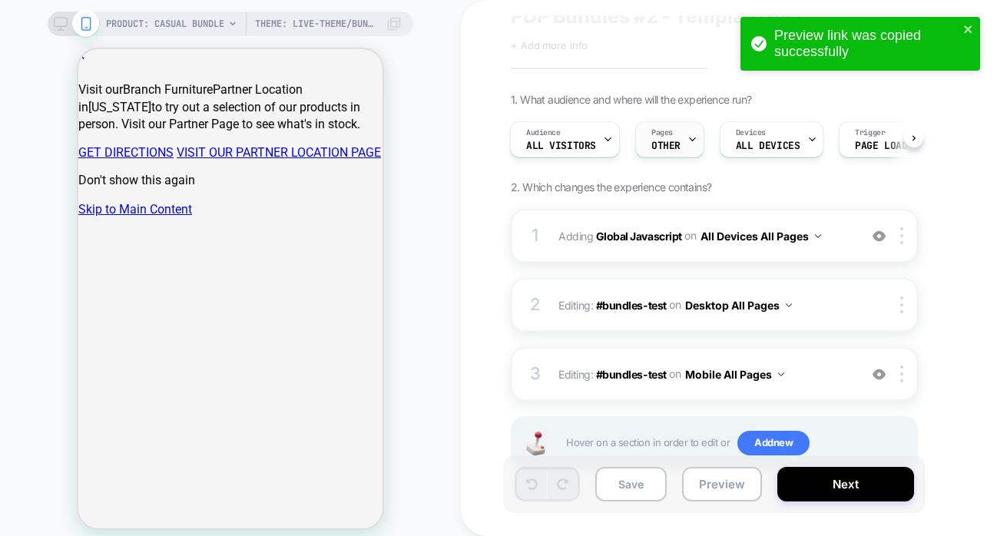
click at [675, 136] on div "Pages OTHER" at bounding box center [666, 139] width 60 height 35
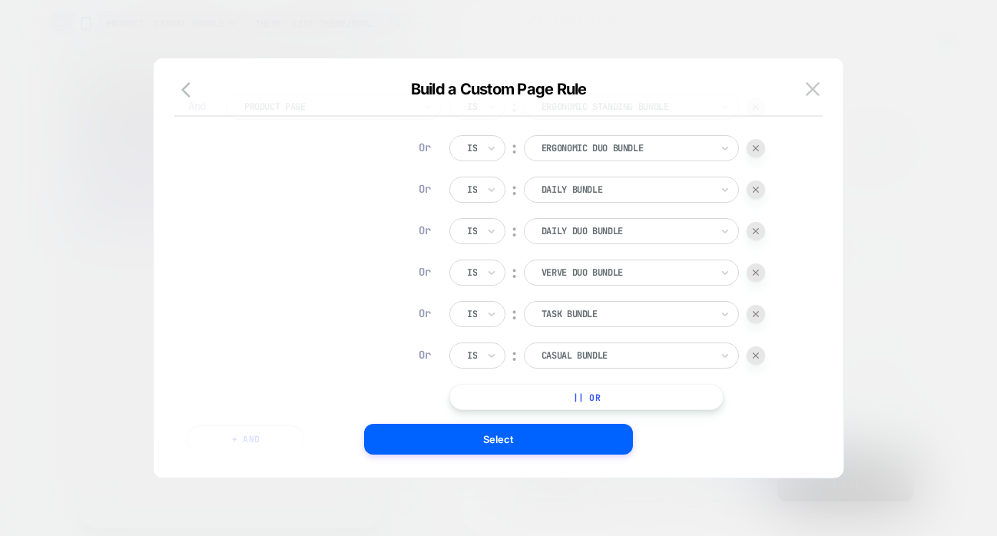
scroll to position [250, 0]
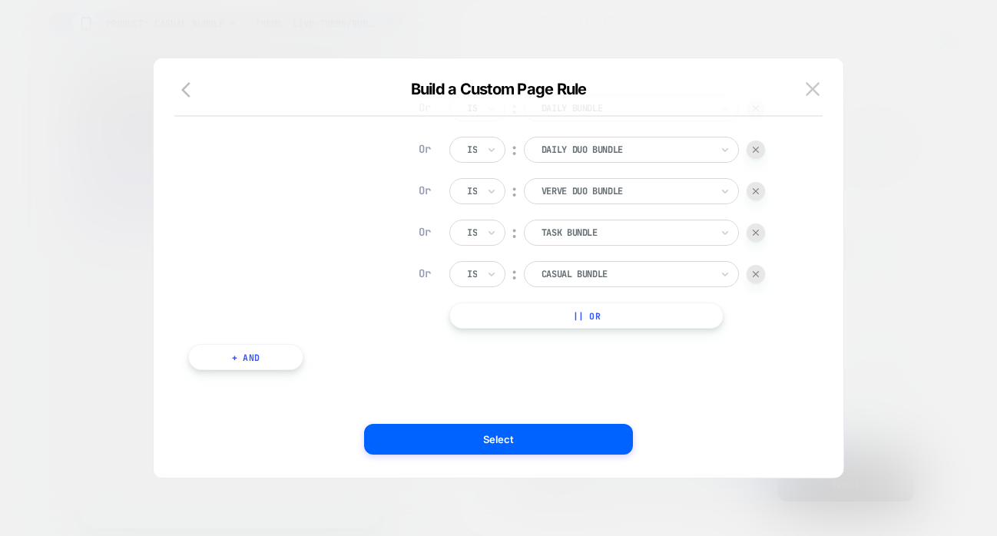
click at [599, 316] on button "|| Or" at bounding box center [587, 316] width 274 height 26
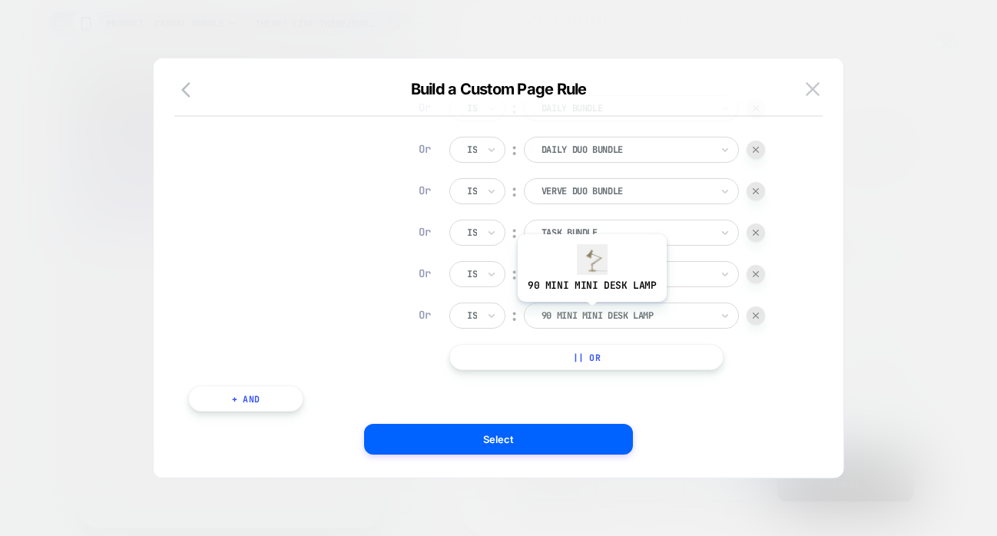
click at [592, 312] on div at bounding box center [626, 316] width 169 height 14
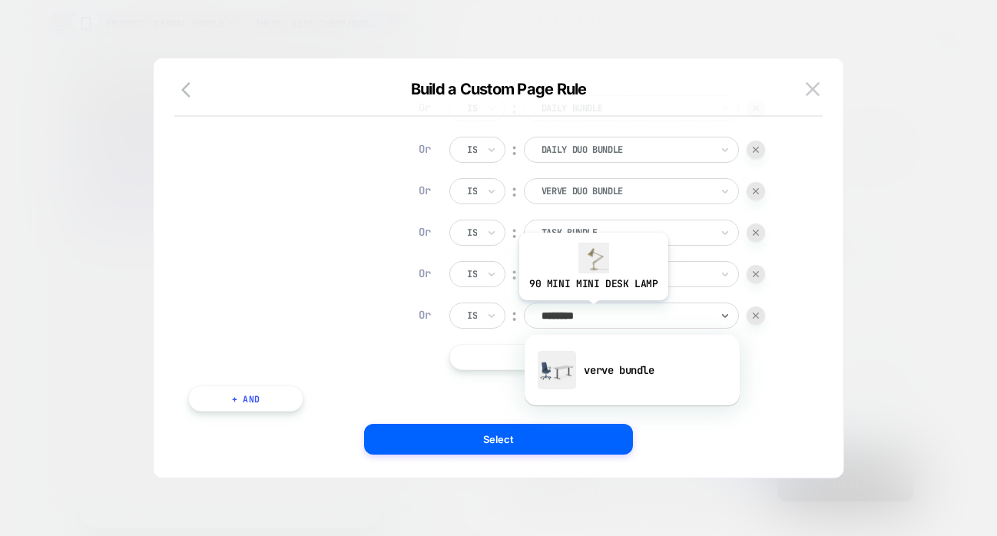
type input "*********"
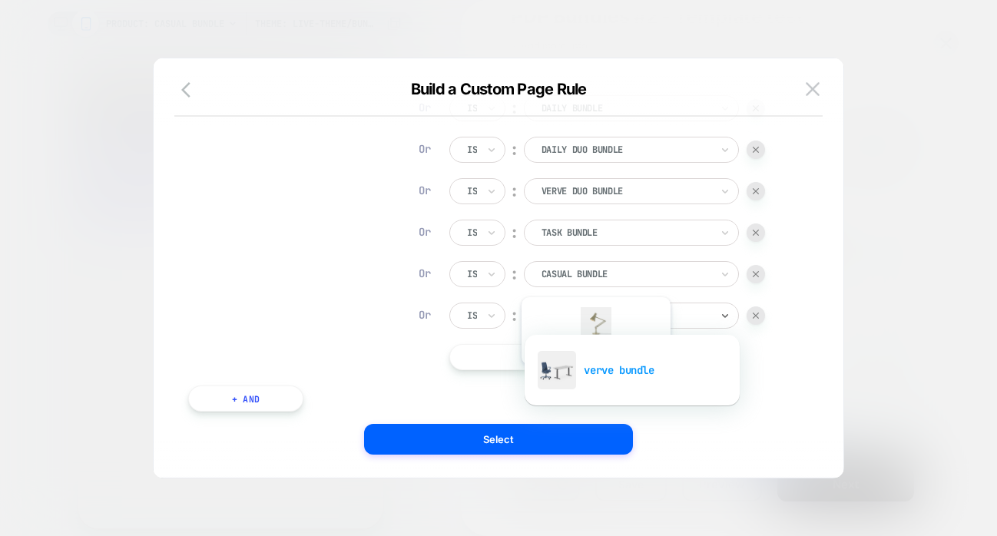
click at [595, 377] on div "verve bundle" at bounding box center [633, 370] width 200 height 49
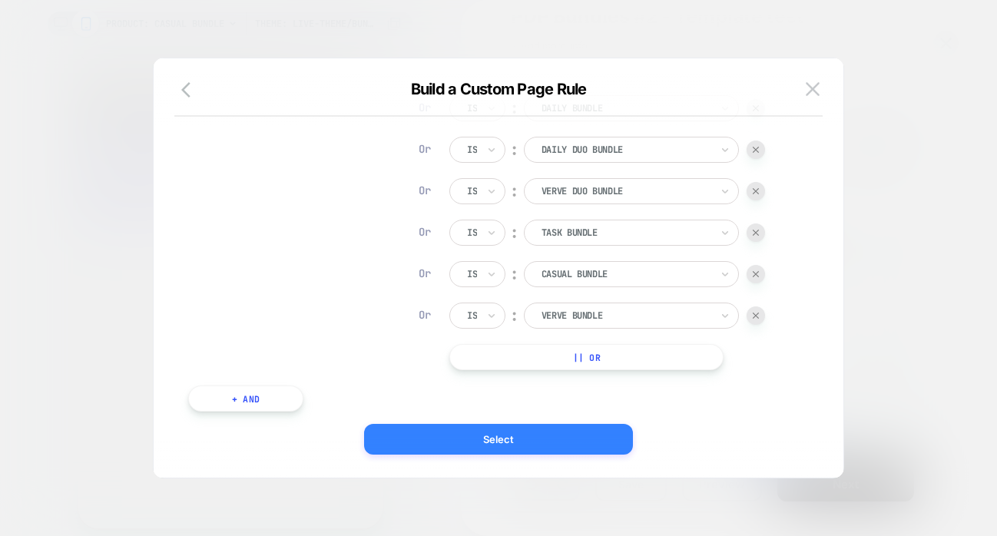
click at [508, 436] on button "Select" at bounding box center [498, 439] width 269 height 31
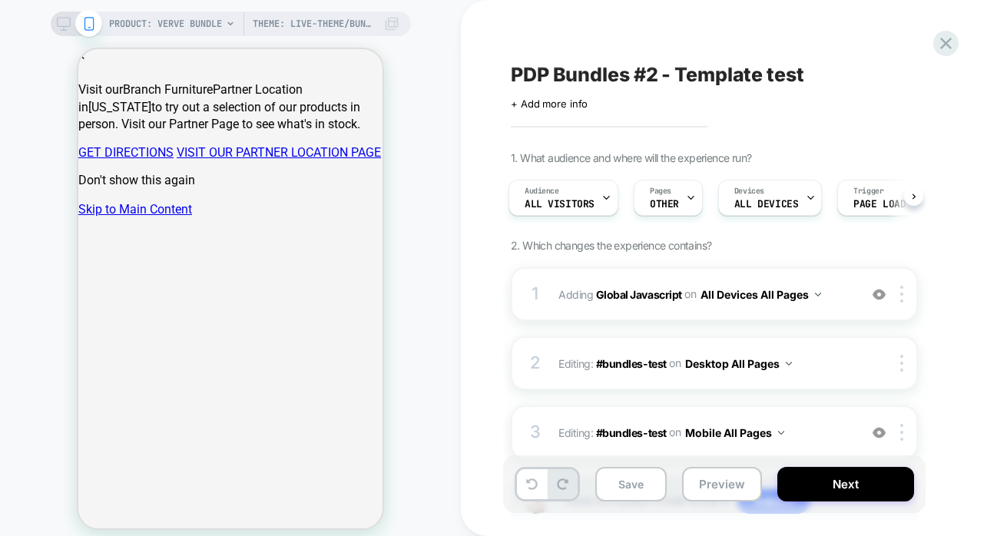
scroll to position [0, 0]
click at [728, 480] on button "Preview" at bounding box center [722, 484] width 80 height 35
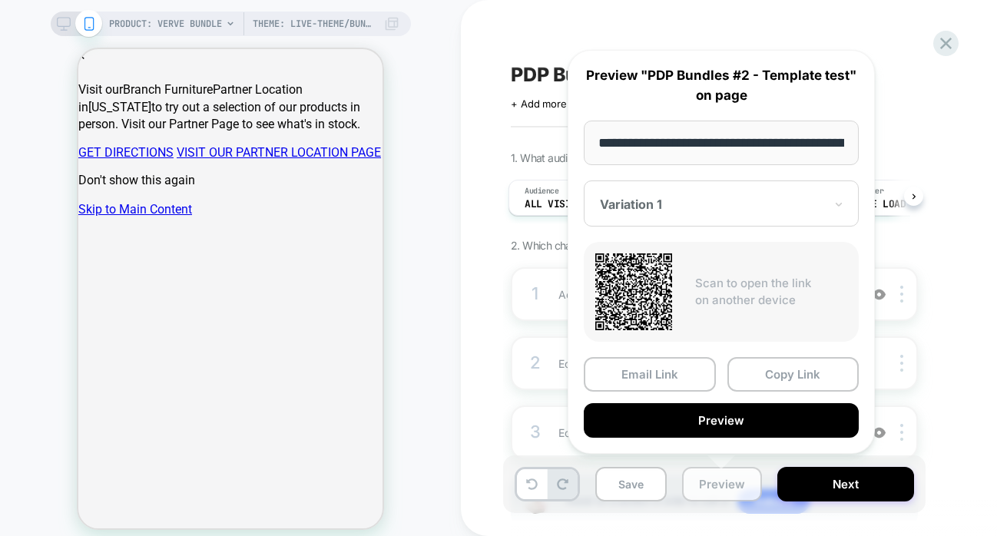
scroll to position [0, 312]
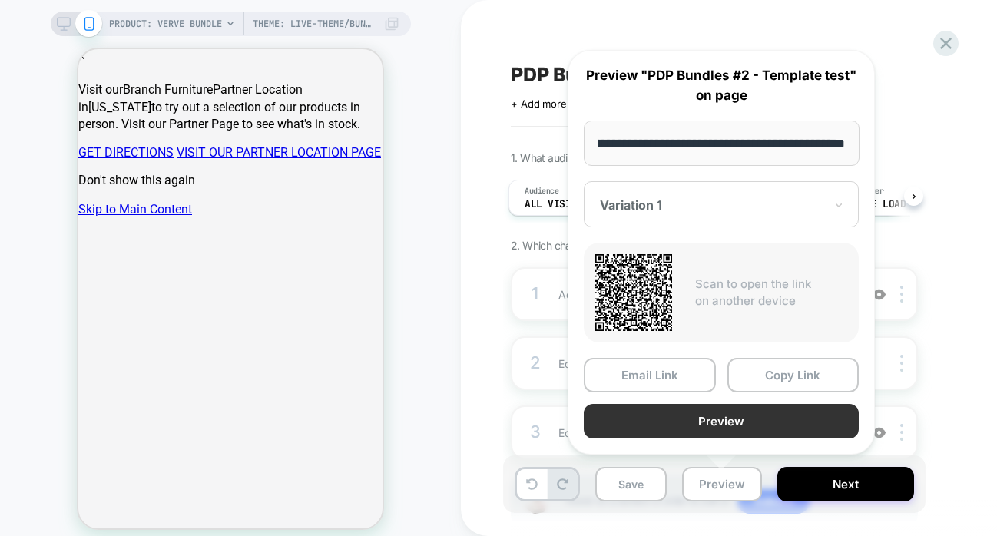
click at [746, 417] on button "Preview" at bounding box center [721, 421] width 275 height 35
